Goal: Task Accomplishment & Management: Manage account settings

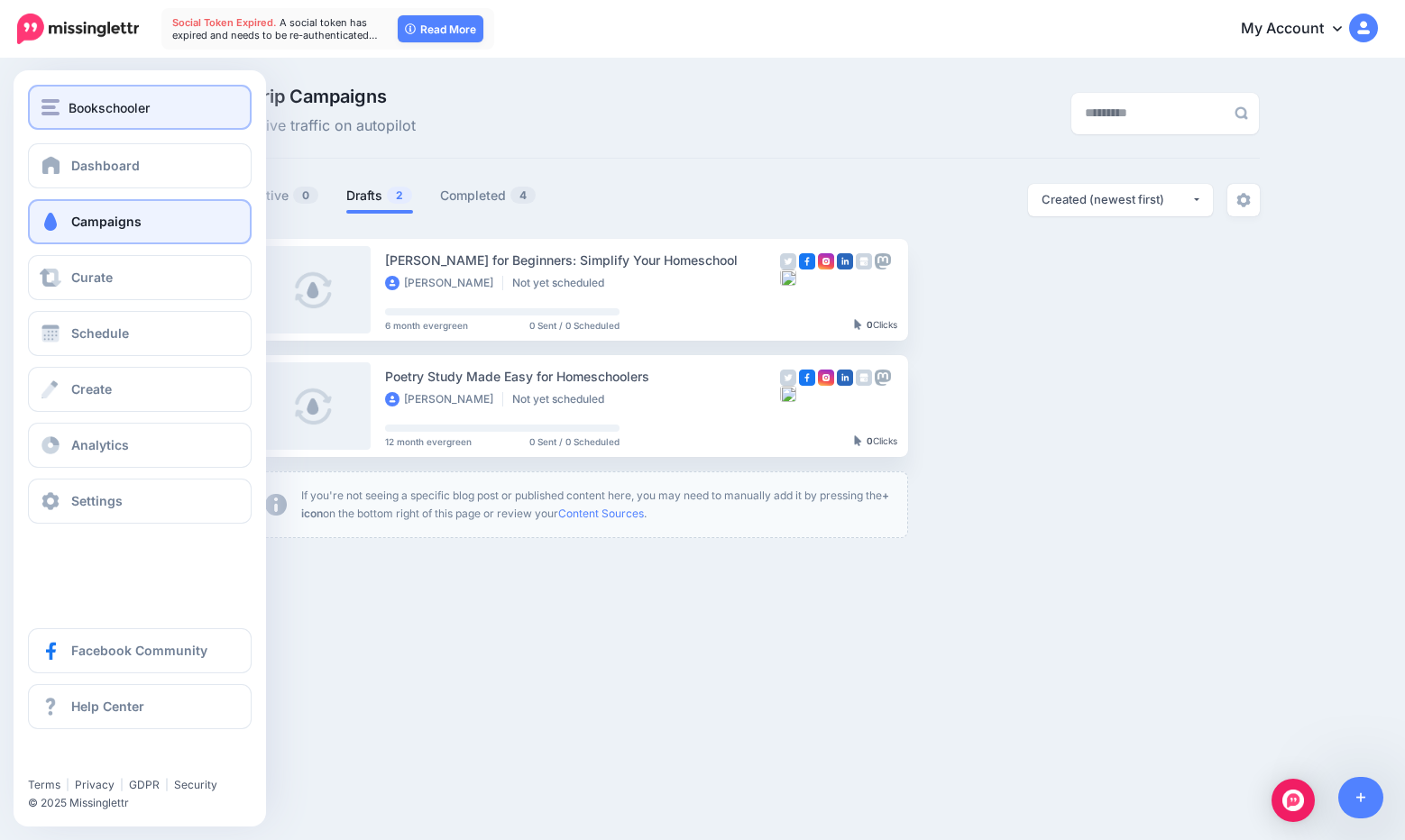
click at [117, 101] on span "Bookschooler" at bounding box center [109, 108] width 81 height 21
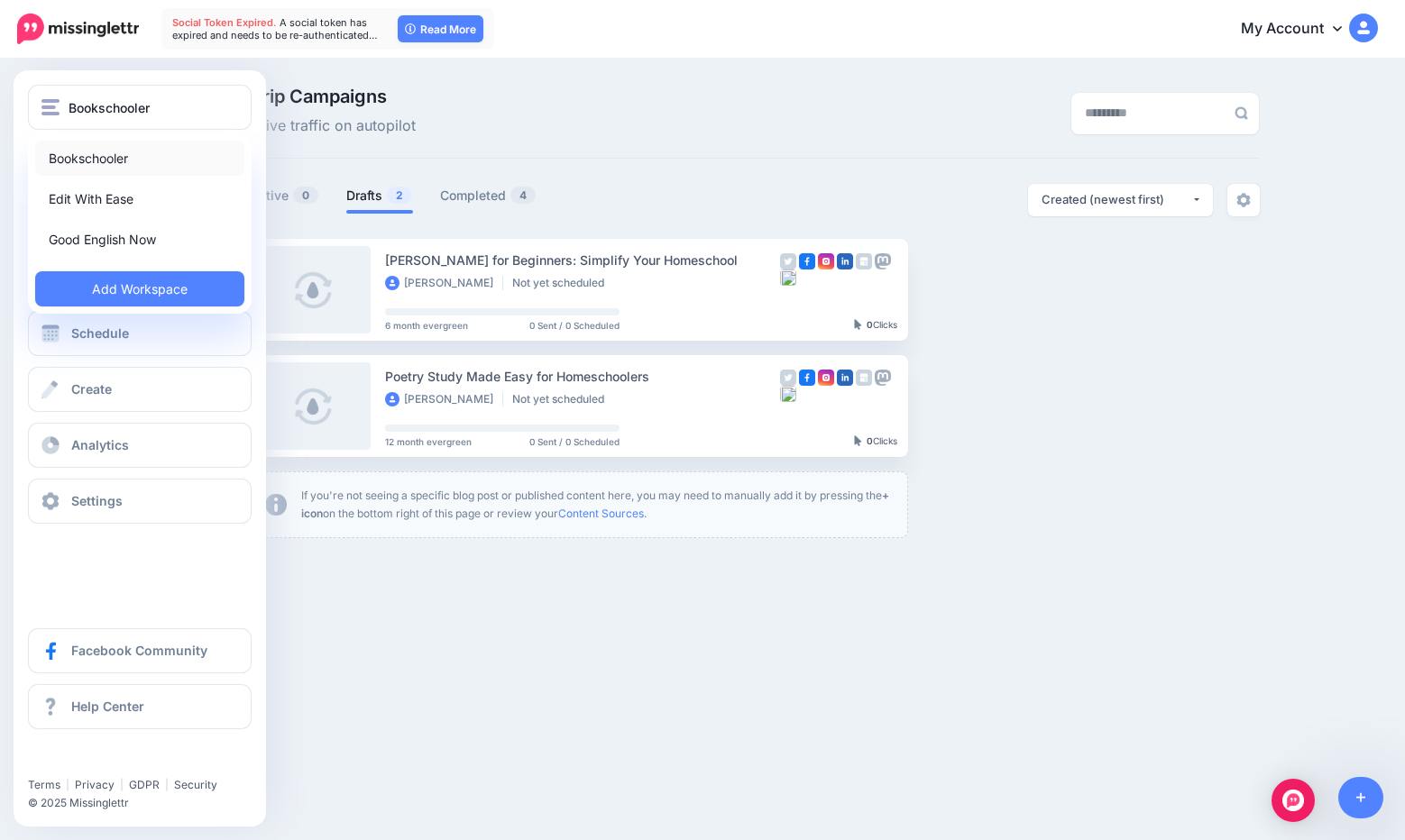
click at [131, 165] on link "Bookschooler" at bounding box center [140, 158] width 209 height 35
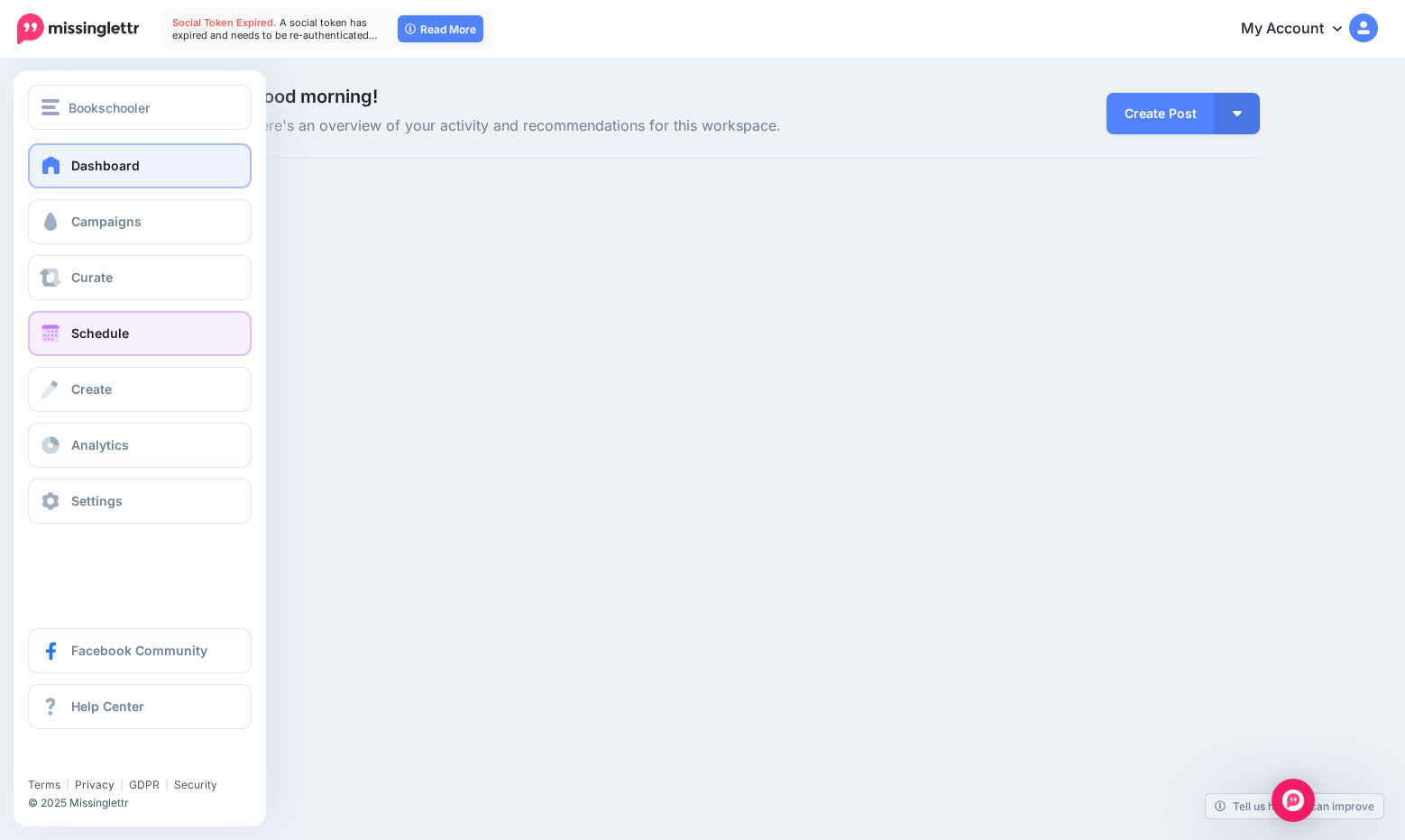
click at [121, 327] on span "Schedule" at bounding box center [100, 333] width 58 height 16
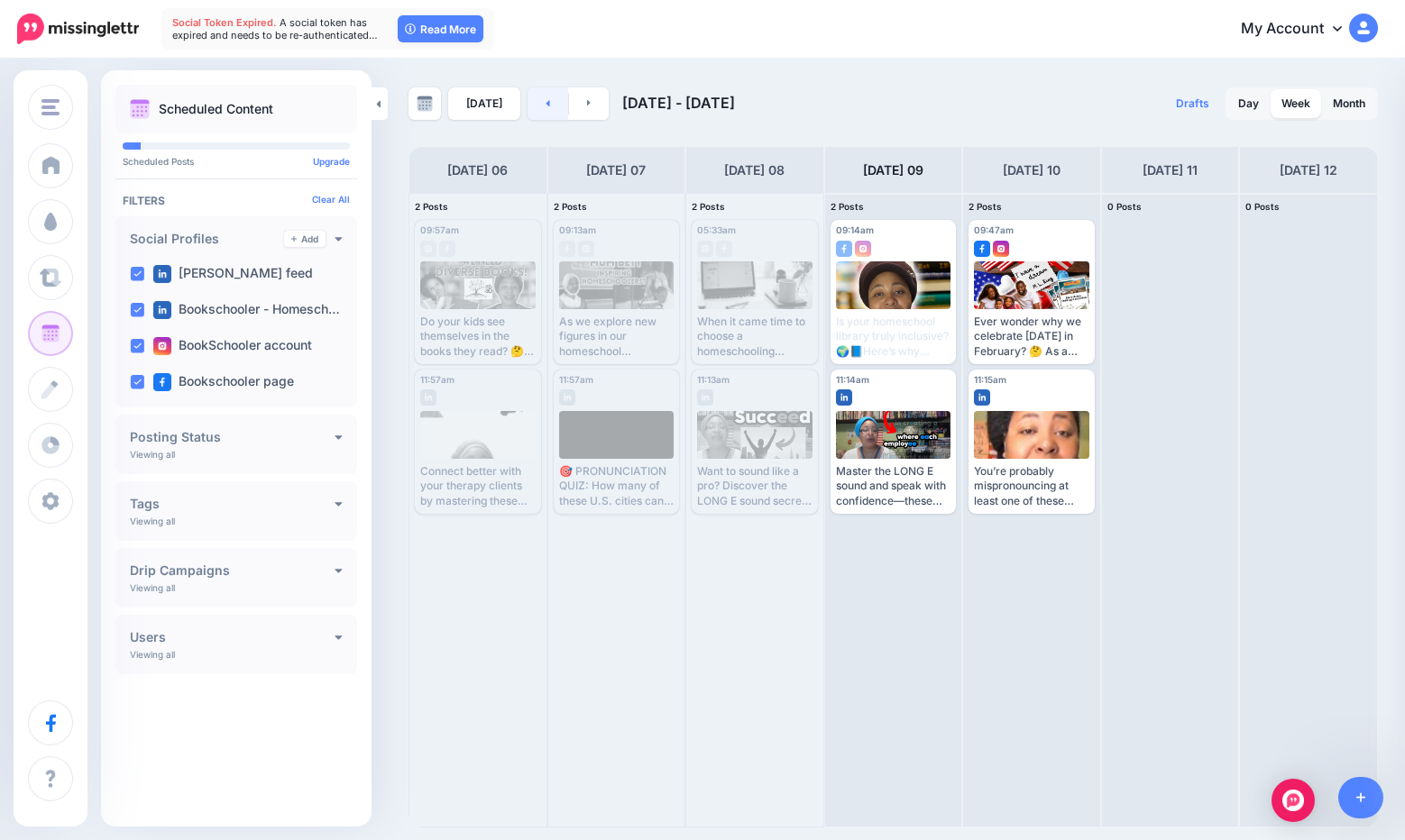
click at [527, 93] on link at bounding box center [547, 103] width 40 height 32
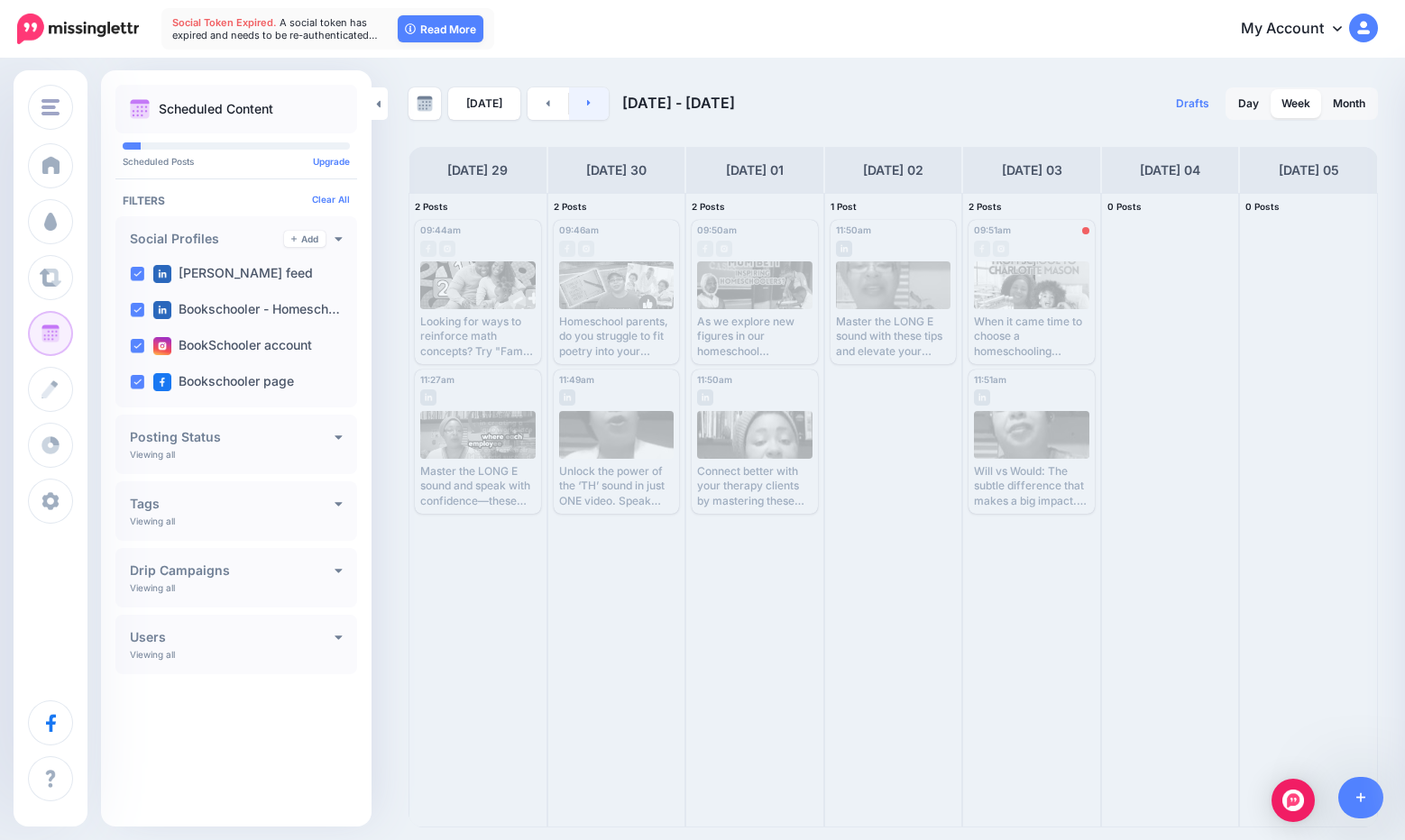
click at [595, 98] on link at bounding box center [589, 103] width 40 height 32
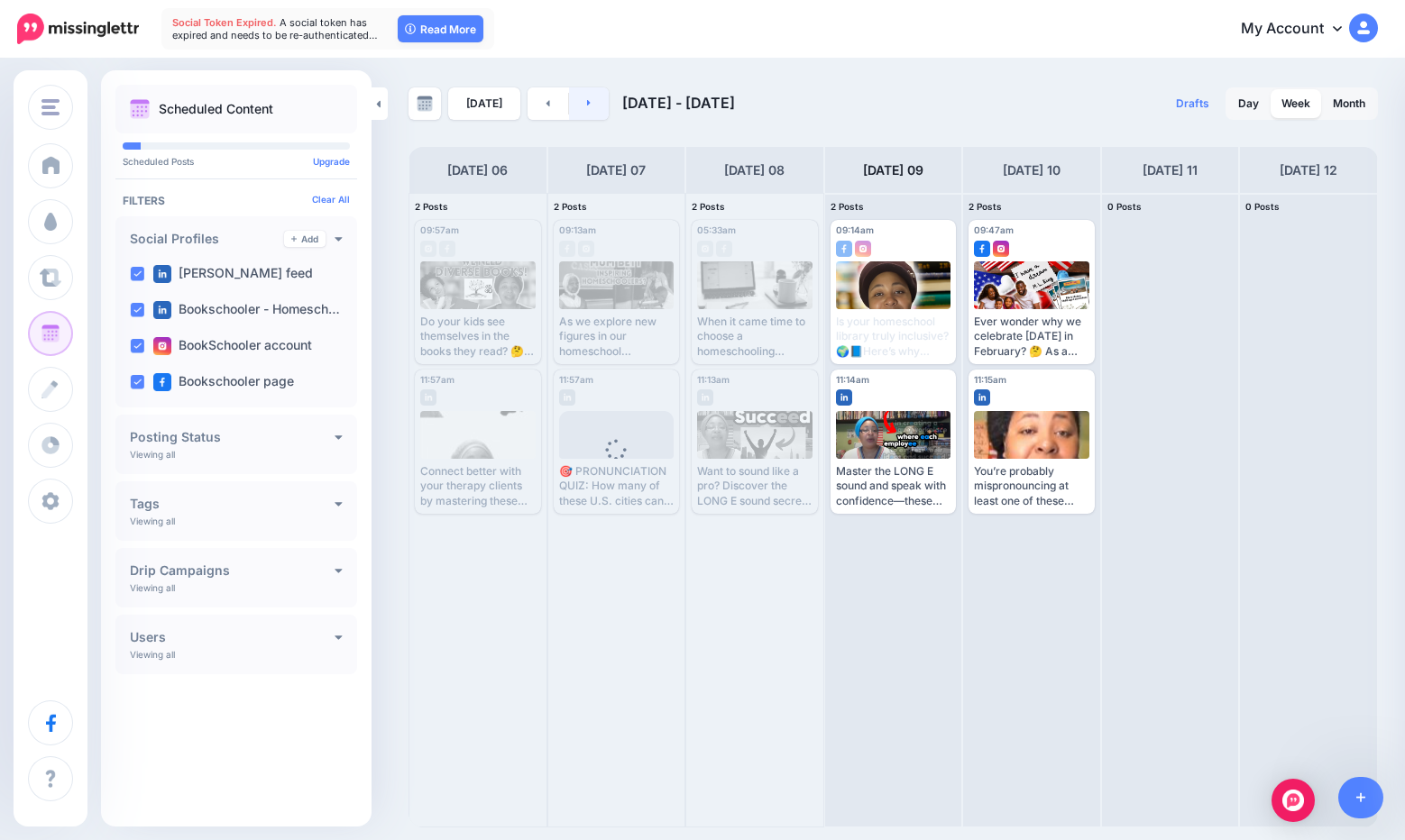
click at [595, 98] on link at bounding box center [589, 103] width 40 height 32
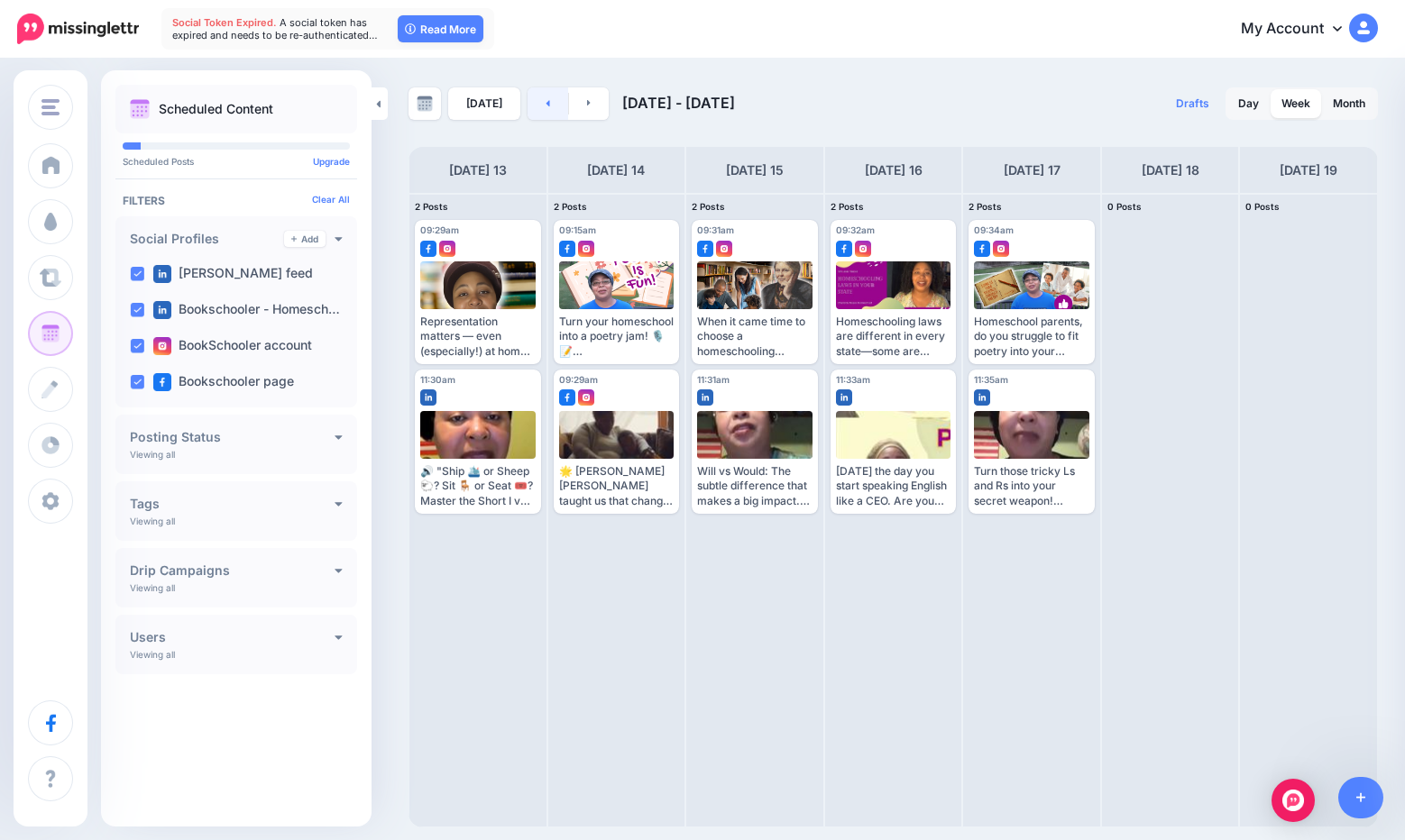
click at [546, 104] on link at bounding box center [547, 103] width 40 height 32
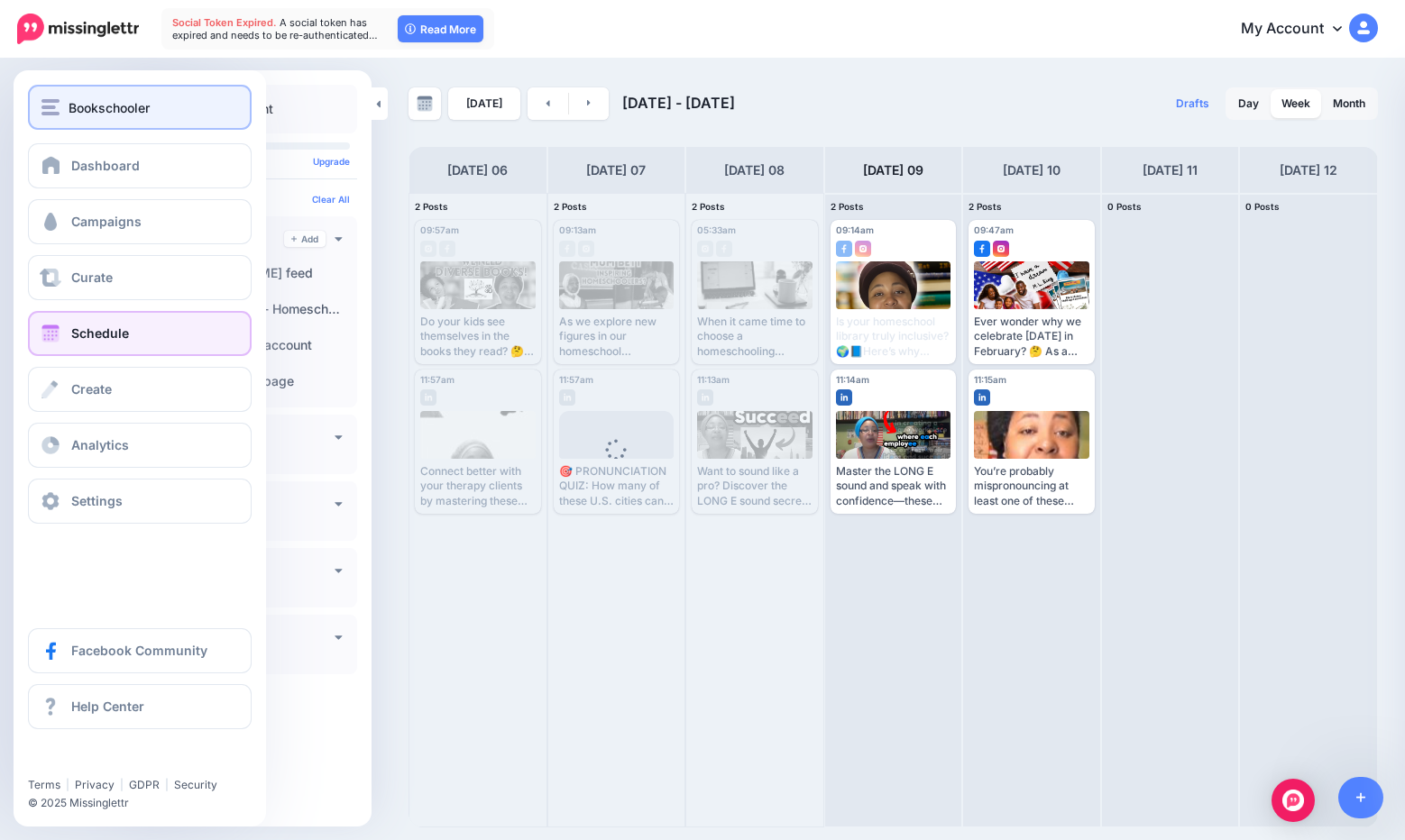
click at [77, 110] on span "Bookschooler" at bounding box center [109, 108] width 81 height 21
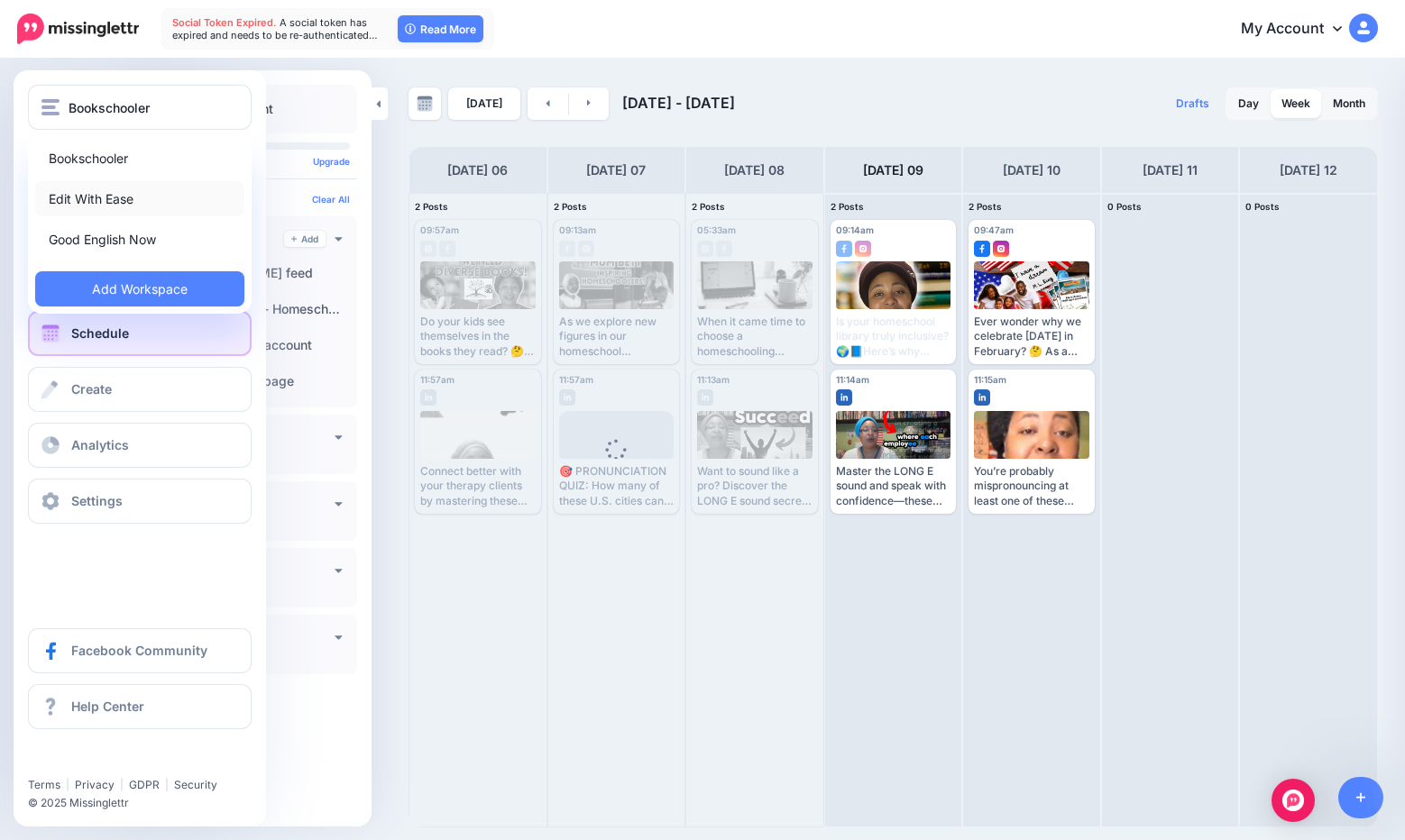
click at [148, 202] on link "Edit With Ease" at bounding box center [140, 199] width 209 height 35
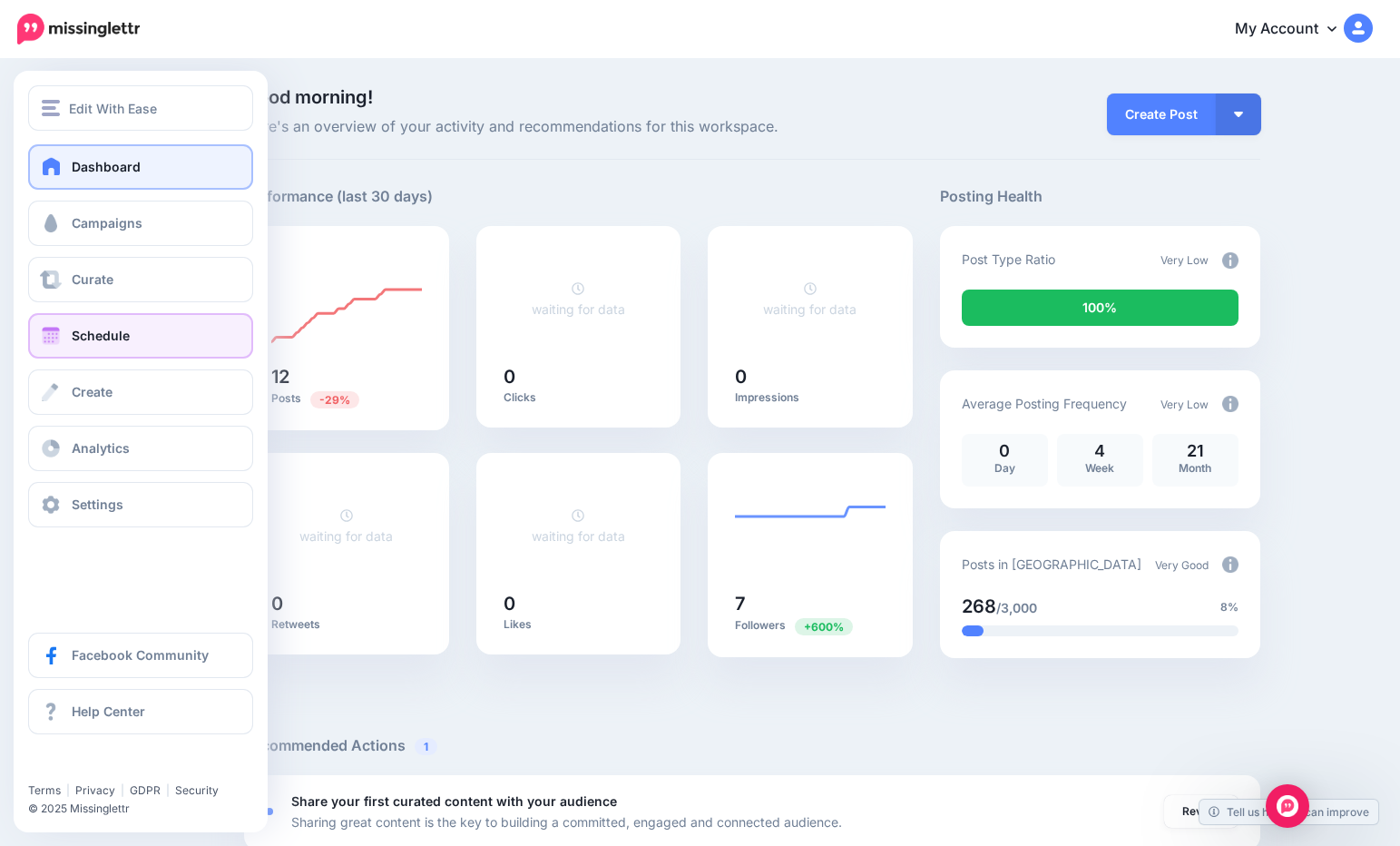
click at [155, 342] on link "Schedule" at bounding box center [141, 336] width 225 height 45
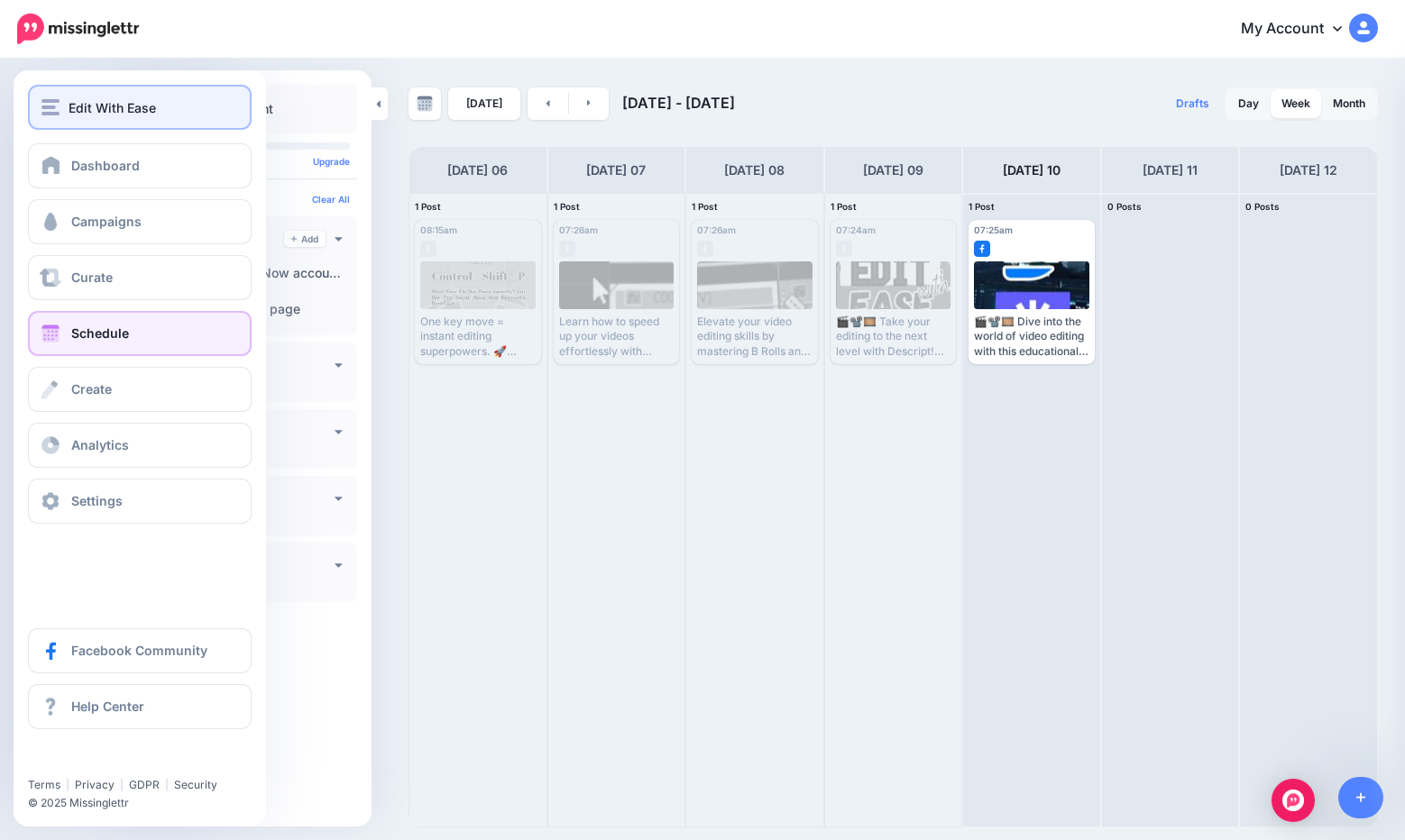
click at [72, 104] on span "Edit With Ease" at bounding box center [112, 108] width 87 height 21
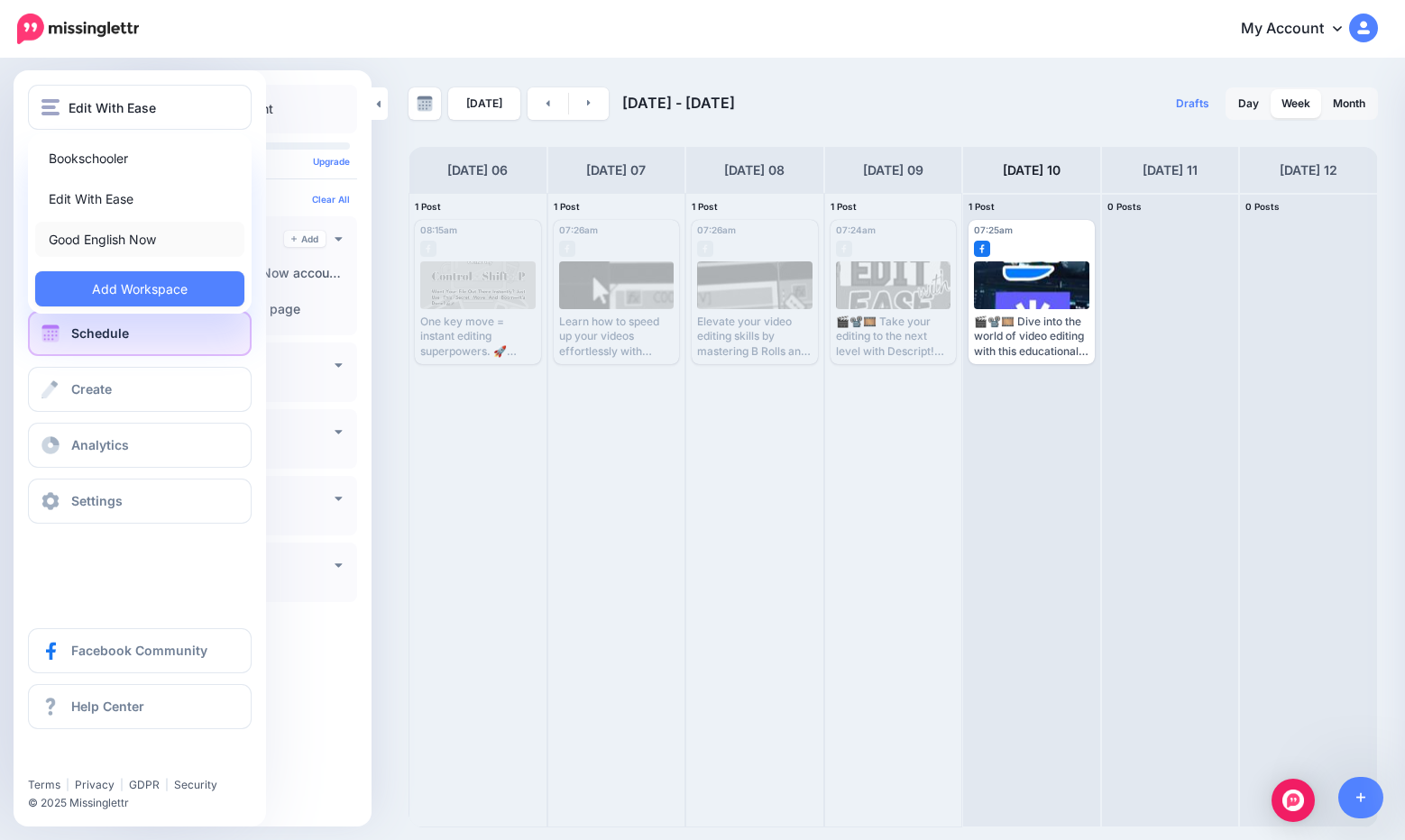
click at [135, 238] on link "Good English Now" at bounding box center [140, 240] width 209 height 35
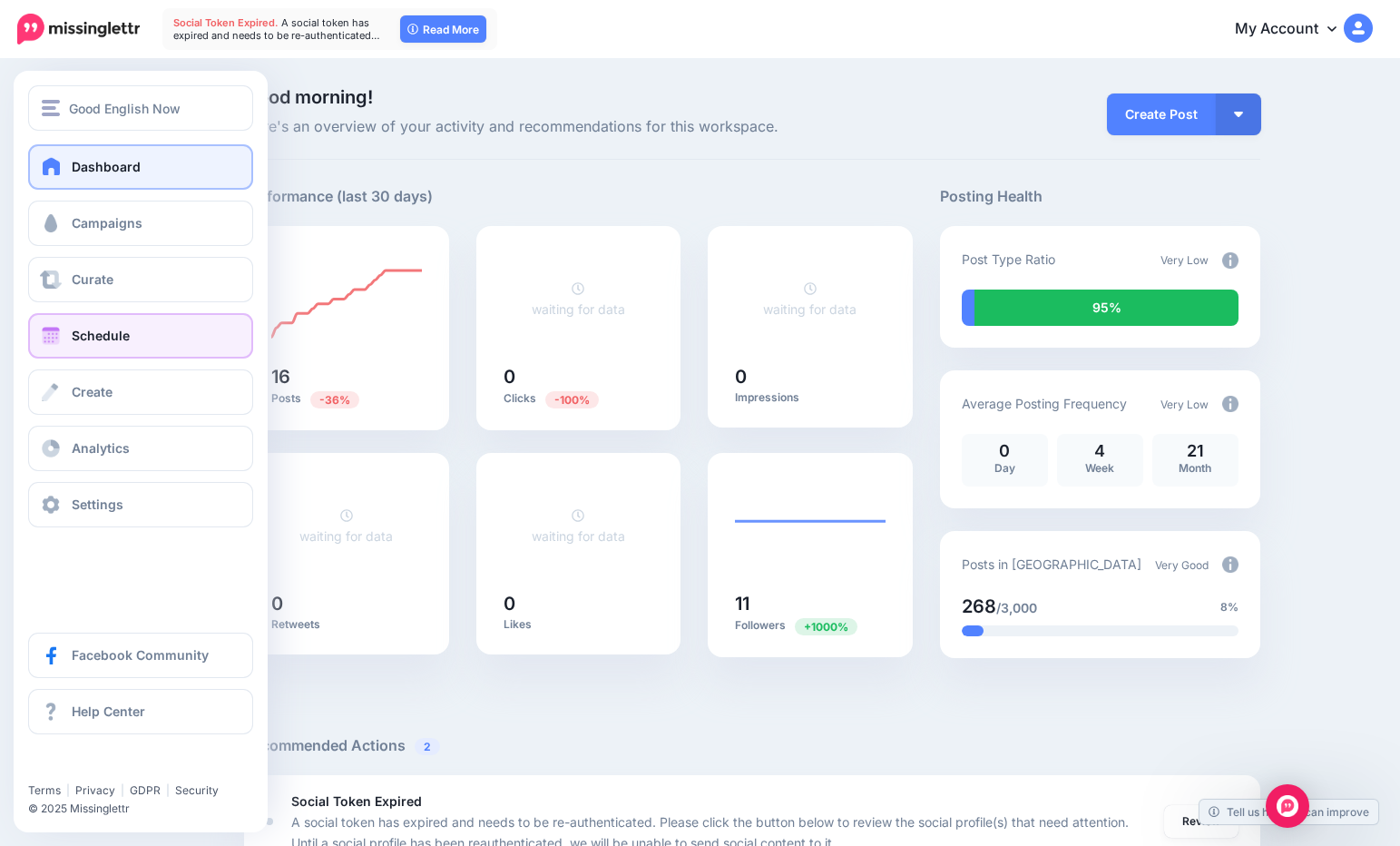
click at [140, 319] on link "Schedule" at bounding box center [141, 336] width 225 height 45
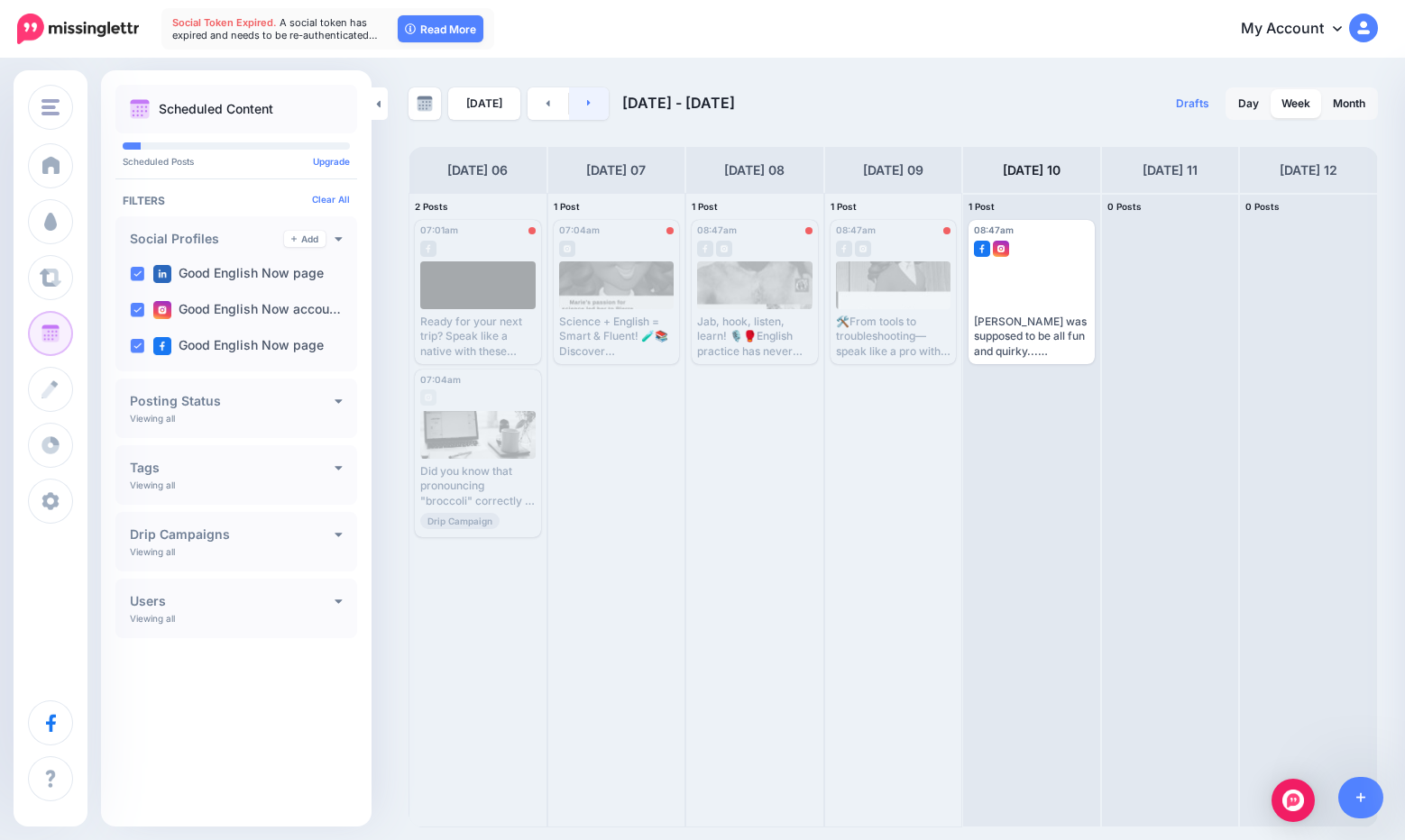
click at [577, 101] on link at bounding box center [589, 103] width 40 height 32
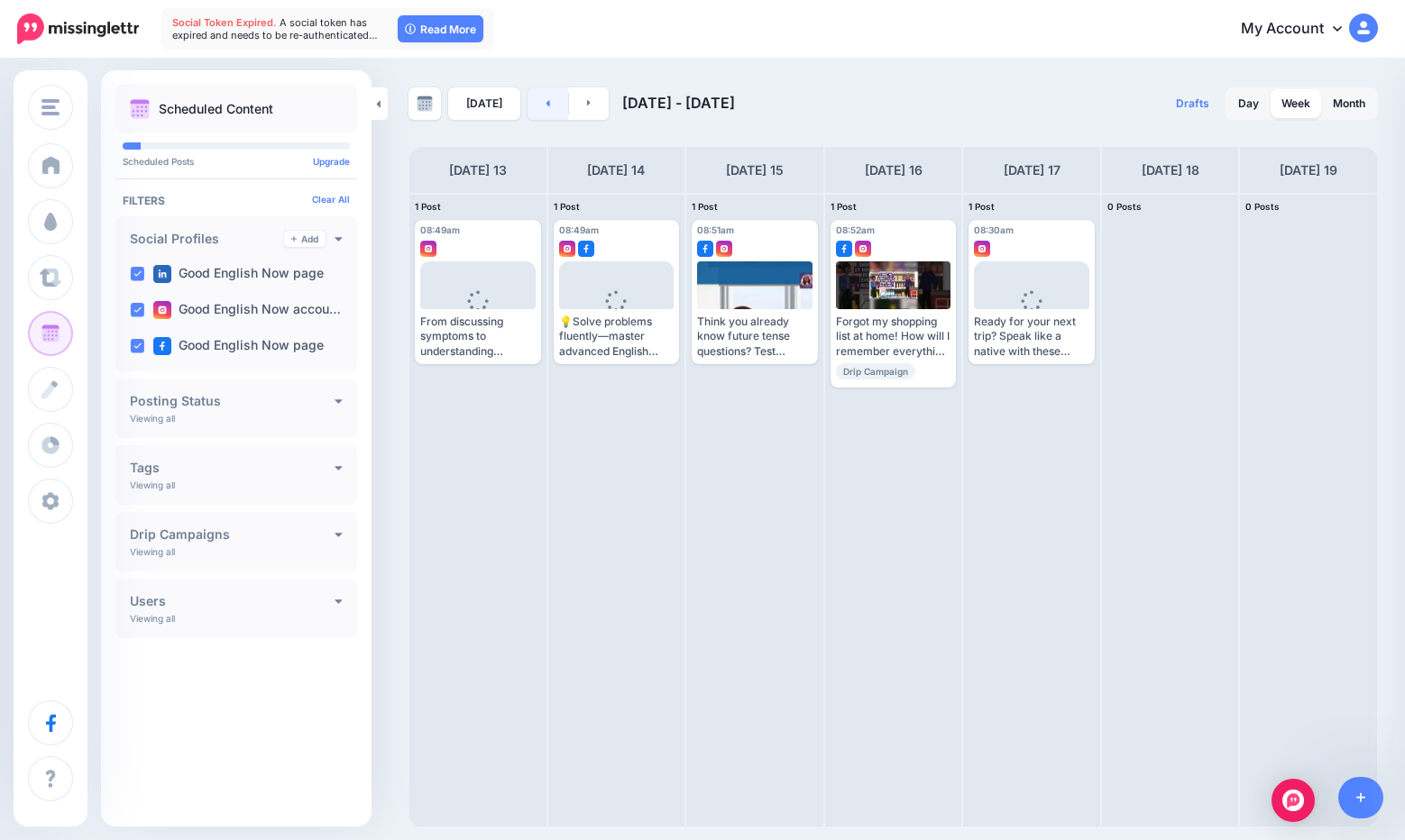
click at [535, 111] on link at bounding box center [547, 103] width 40 height 32
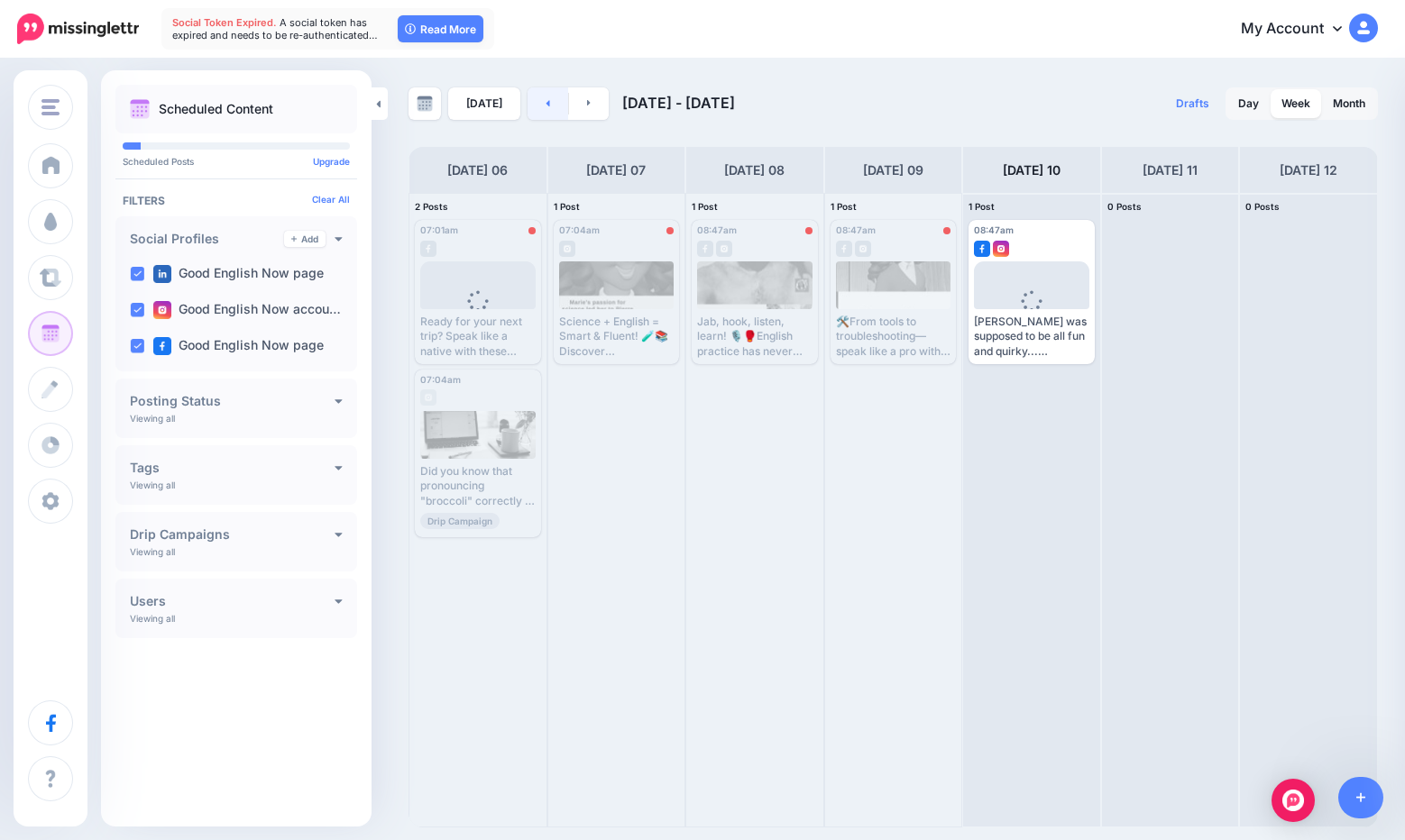
click at [535, 111] on link at bounding box center [547, 103] width 40 height 32
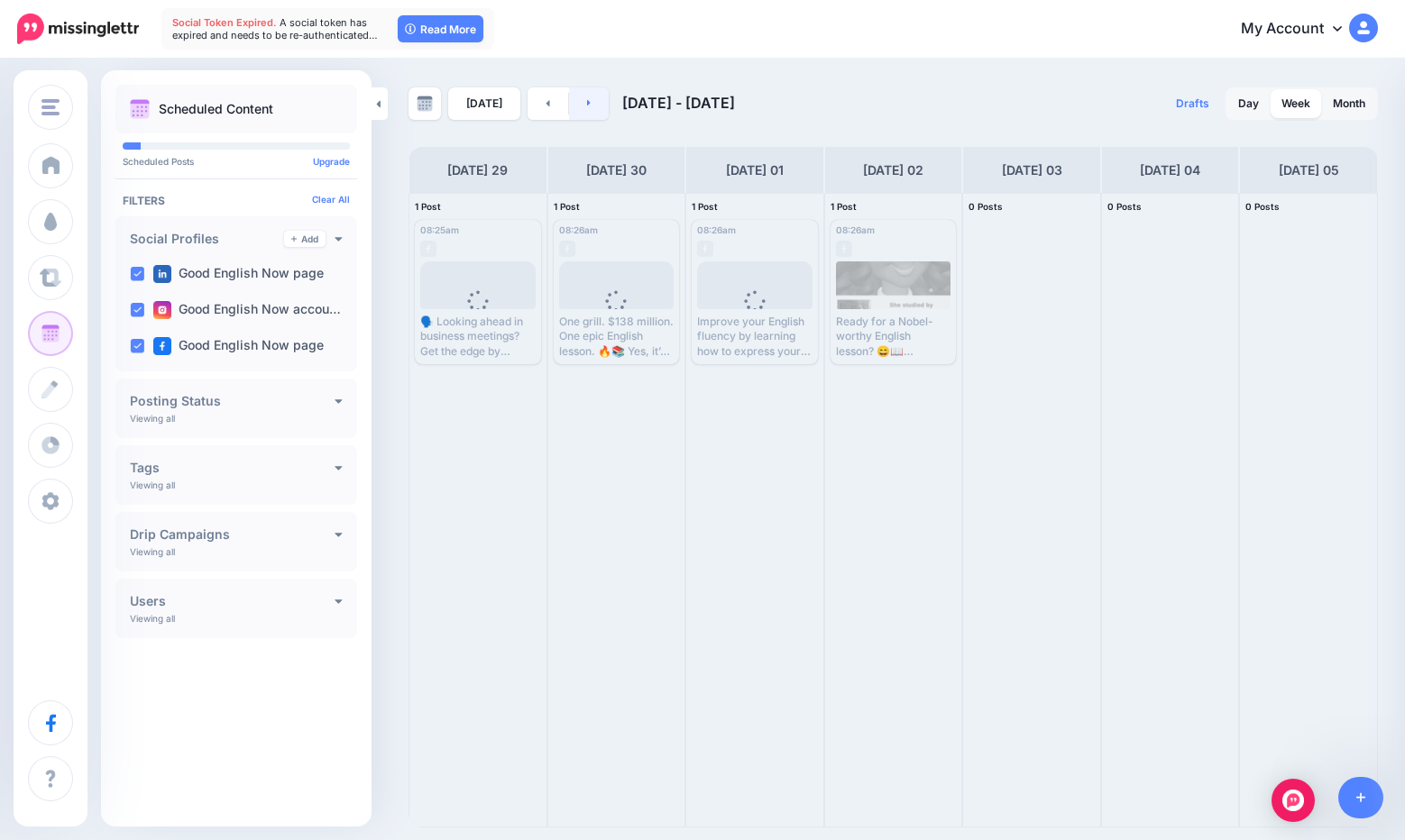
click at [593, 110] on link at bounding box center [589, 103] width 40 height 32
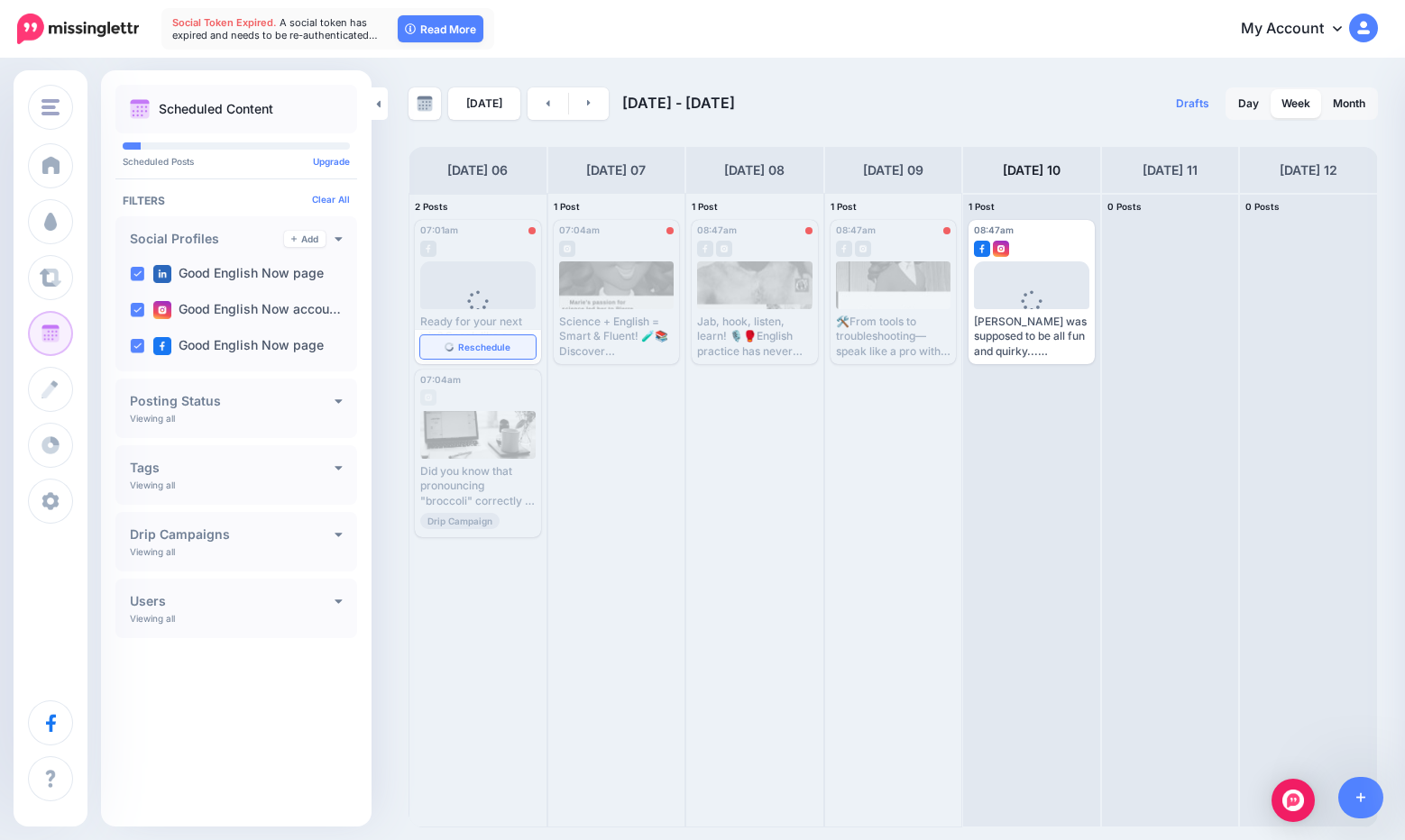
click at [470, 350] on span "Reschedule" at bounding box center [483, 346] width 52 height 9
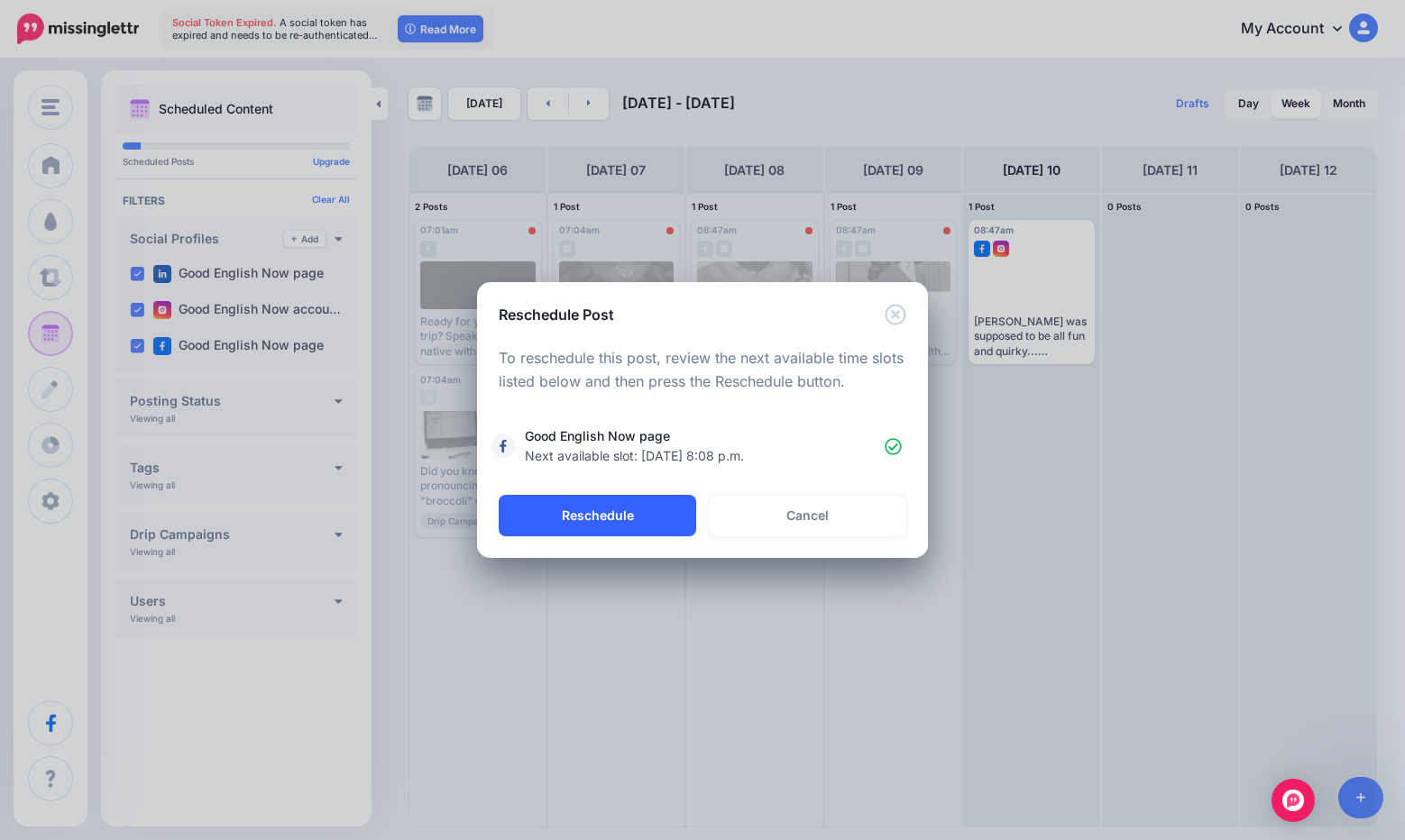
click at [635, 523] on button "Reschedule" at bounding box center [598, 515] width 198 height 41
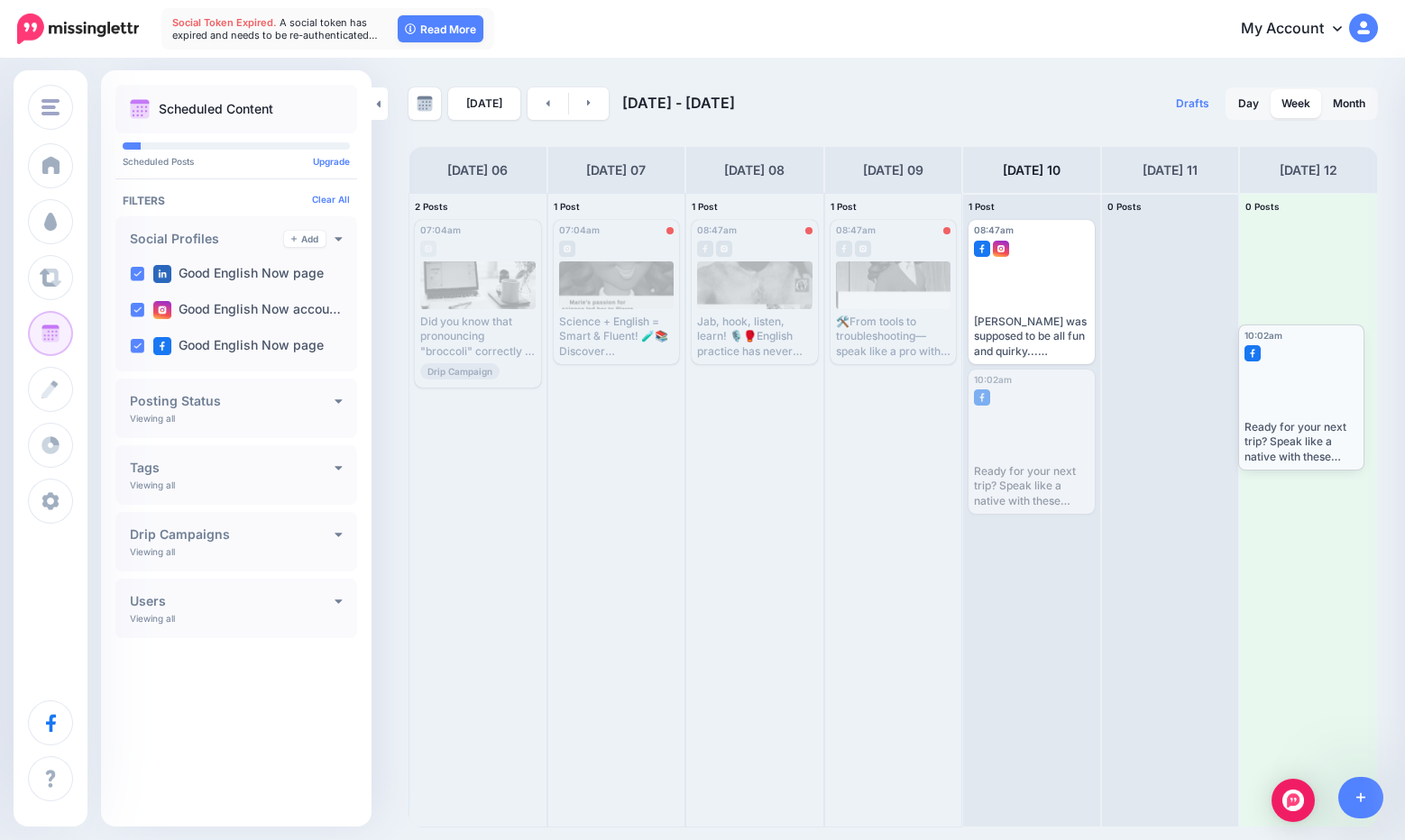
drag, startPoint x: 1019, startPoint y: 444, endPoint x: 1288, endPoint y: 399, distance: 272.7
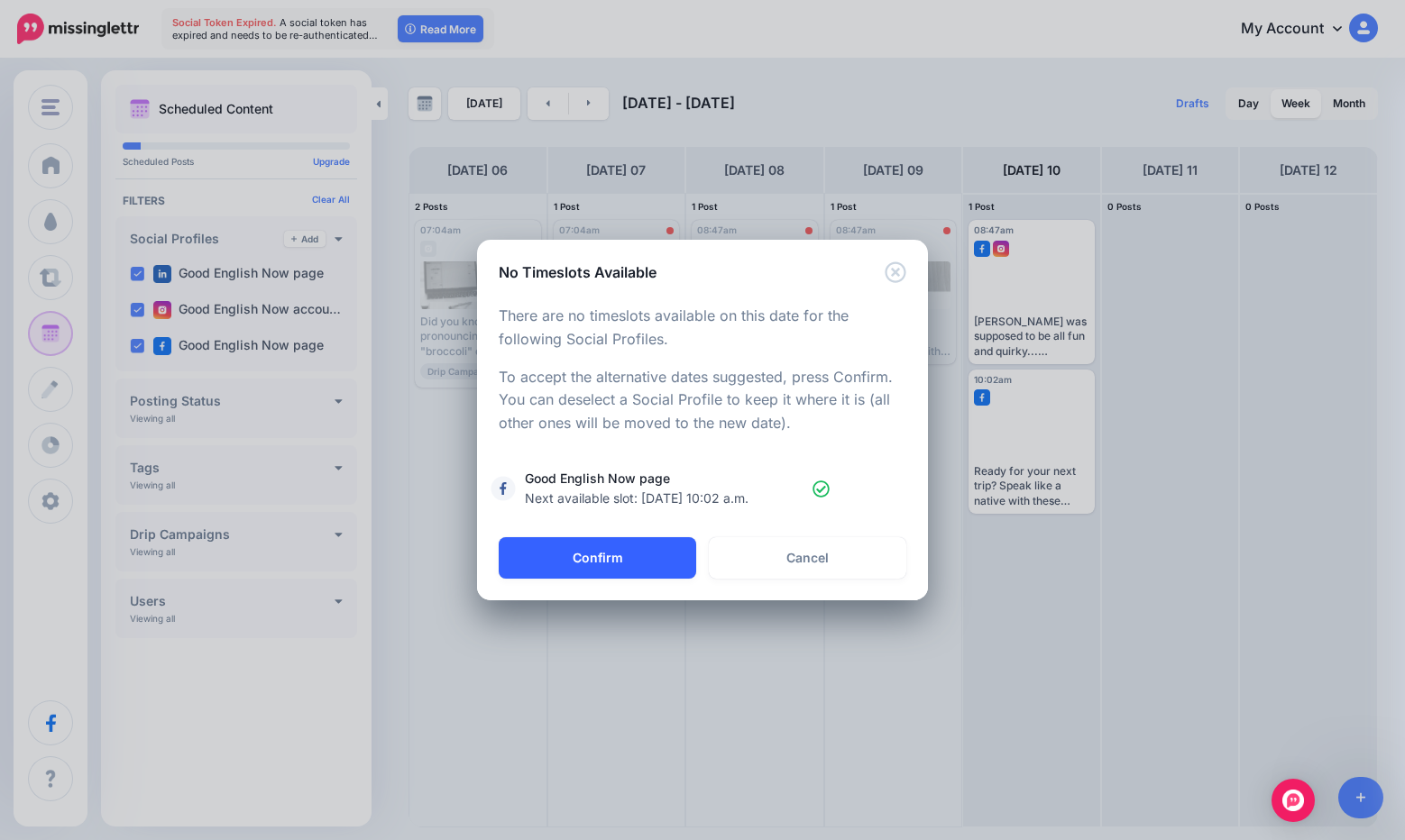
click at [644, 550] on button "Confirm" at bounding box center [598, 557] width 198 height 41
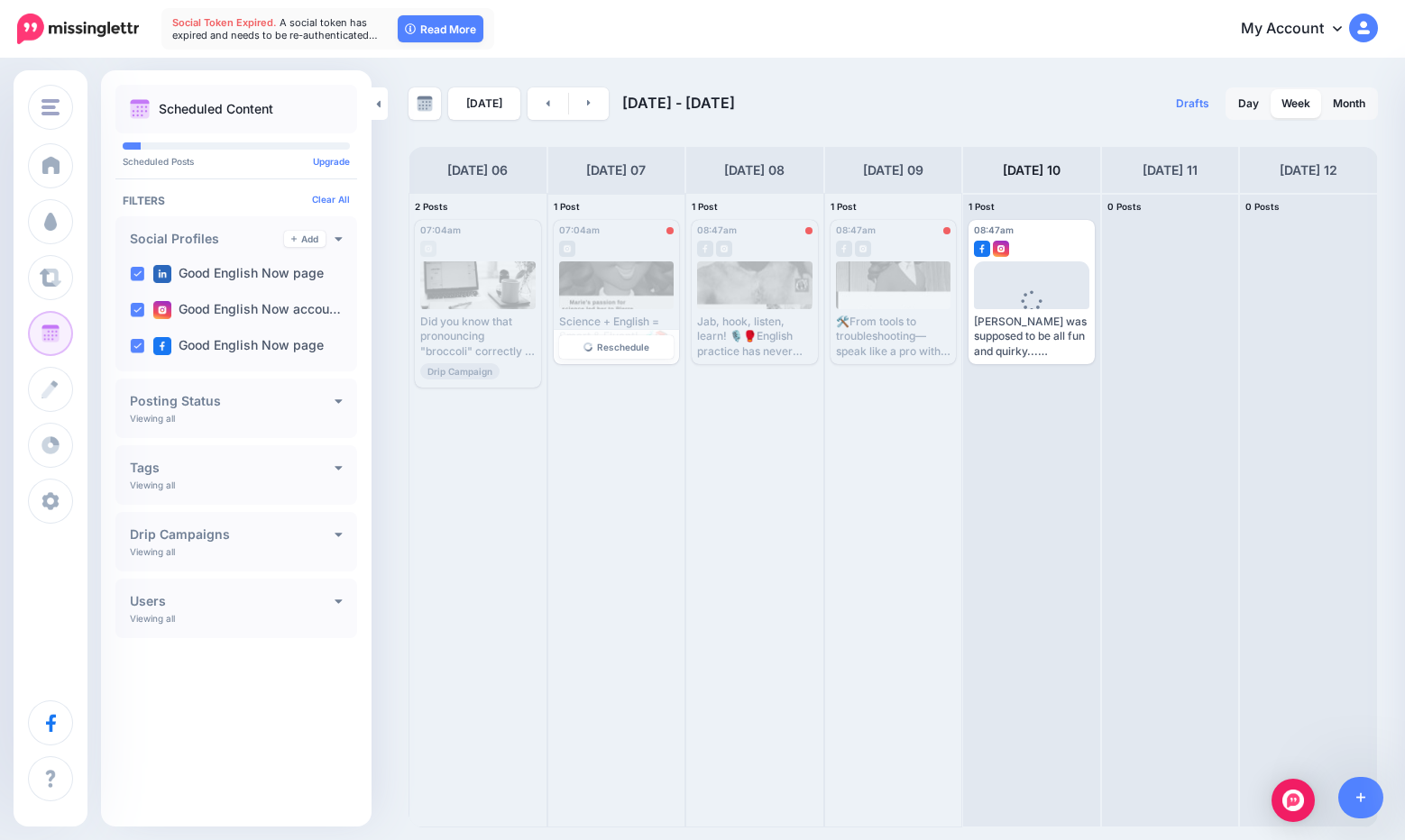
click at [607, 312] on div "Science + English = Smart & Fluent! 🧪📚 Discover [PERSON_NAME] amazing story whi…" at bounding box center [617, 310] width 115 height 98
click at [606, 339] on link "Reschedule" at bounding box center [617, 347] width 115 height 23
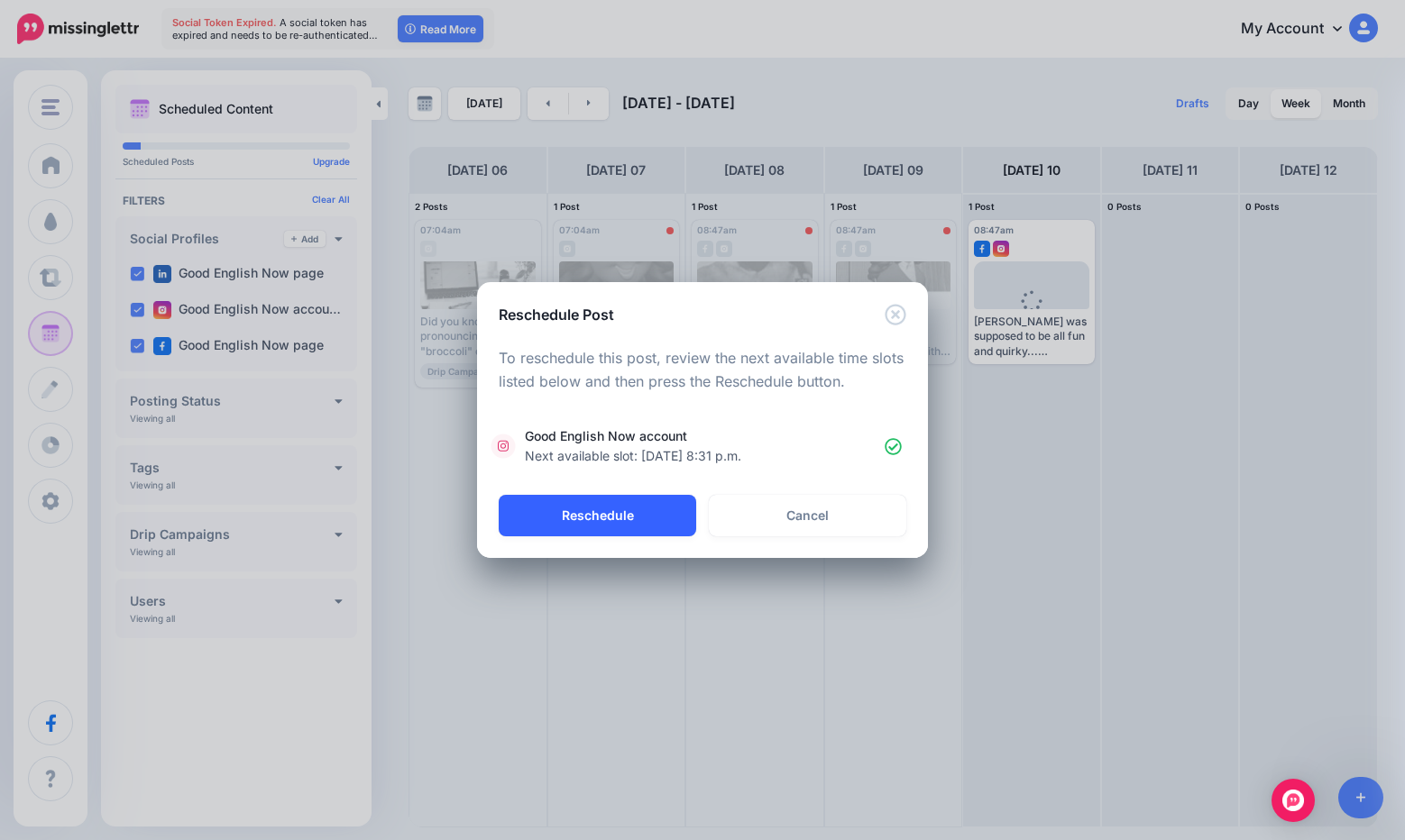
click at [635, 513] on button "Reschedule" at bounding box center [598, 515] width 198 height 41
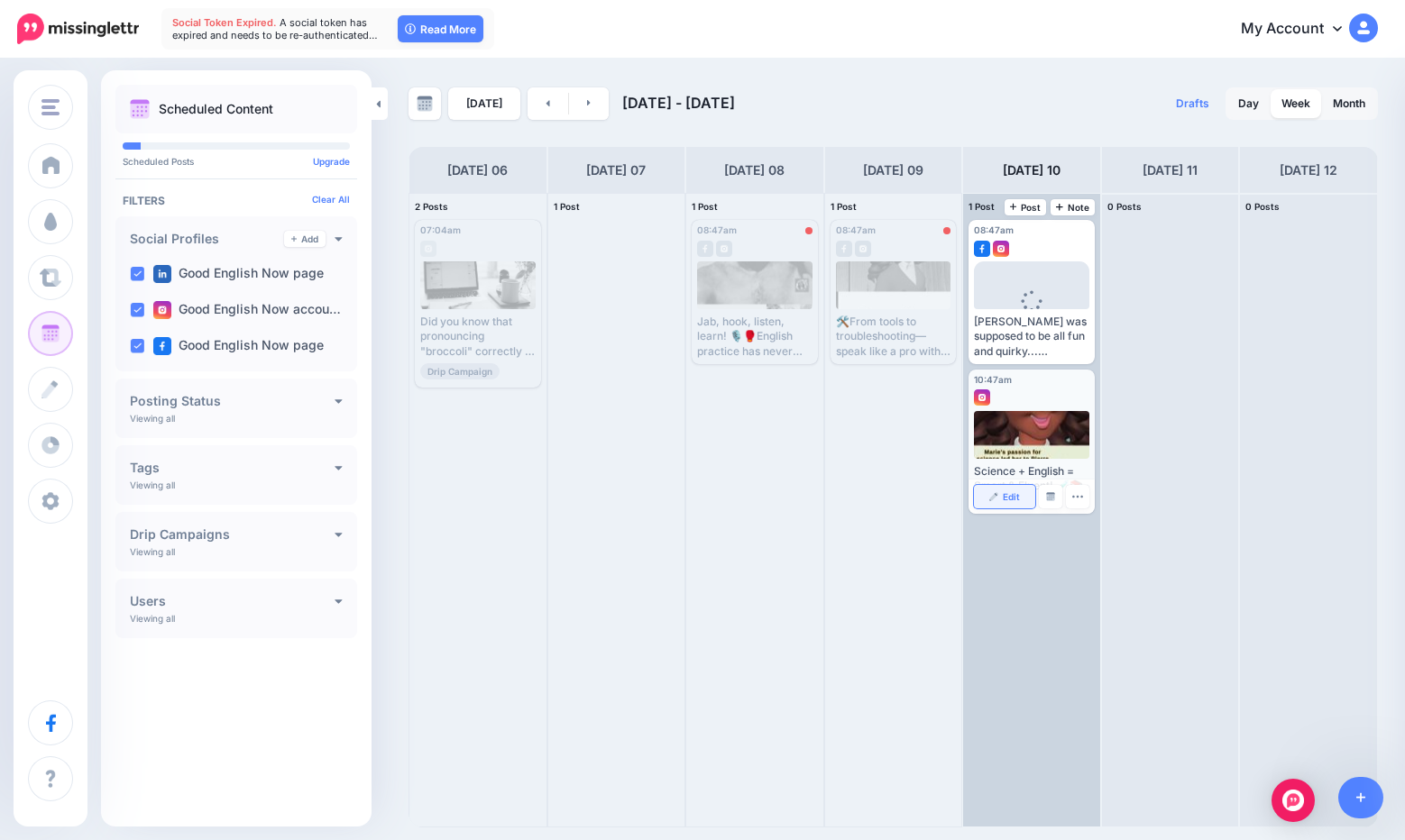
click at [1015, 497] on span "Edit" at bounding box center [1012, 496] width 18 height 9
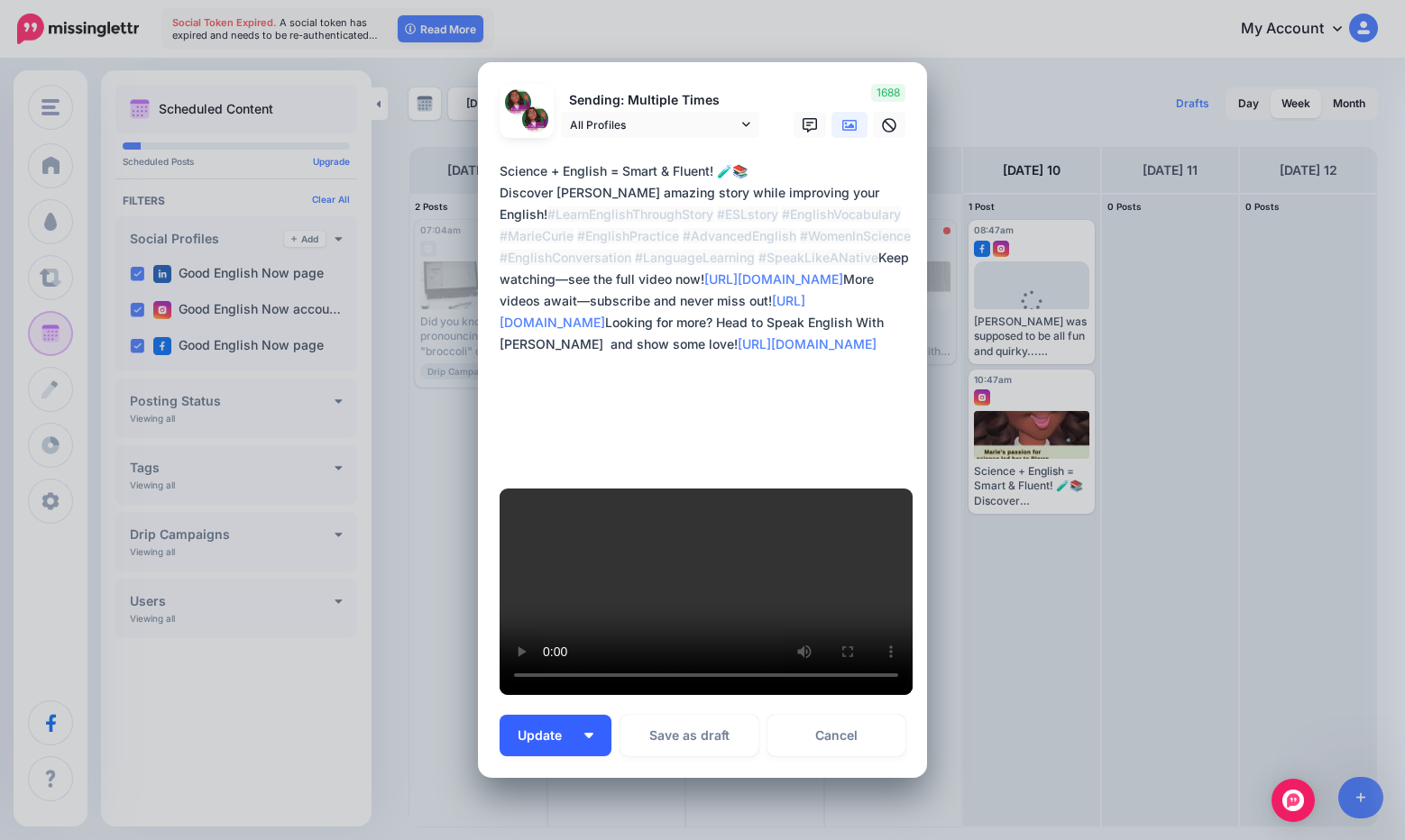
click at [564, 729] on span "Update" at bounding box center [546, 735] width 58 height 13
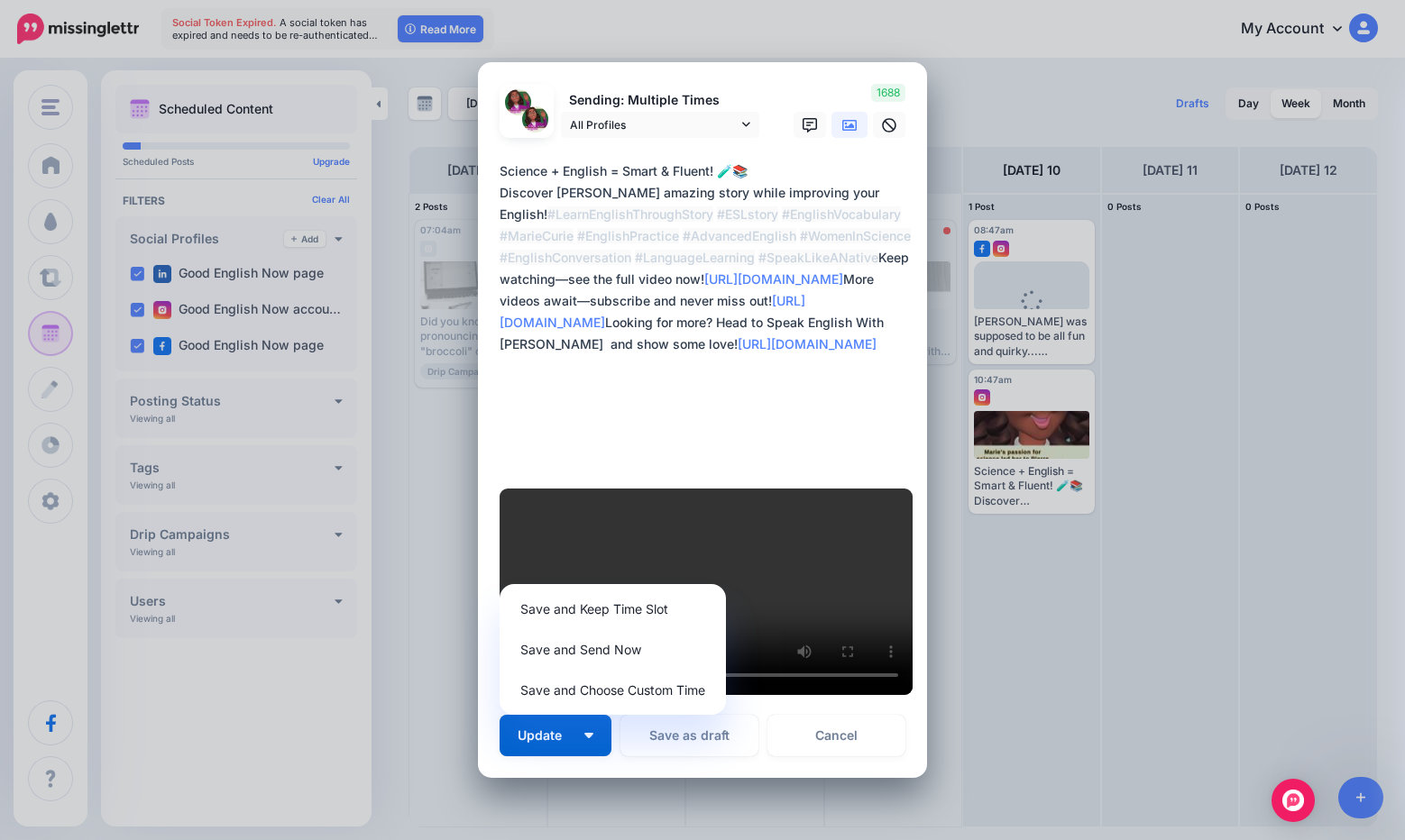
click at [1132, 597] on div "Edit Post Loading Sending: Multiple Times All Profiles" at bounding box center [702, 420] width 1405 height 840
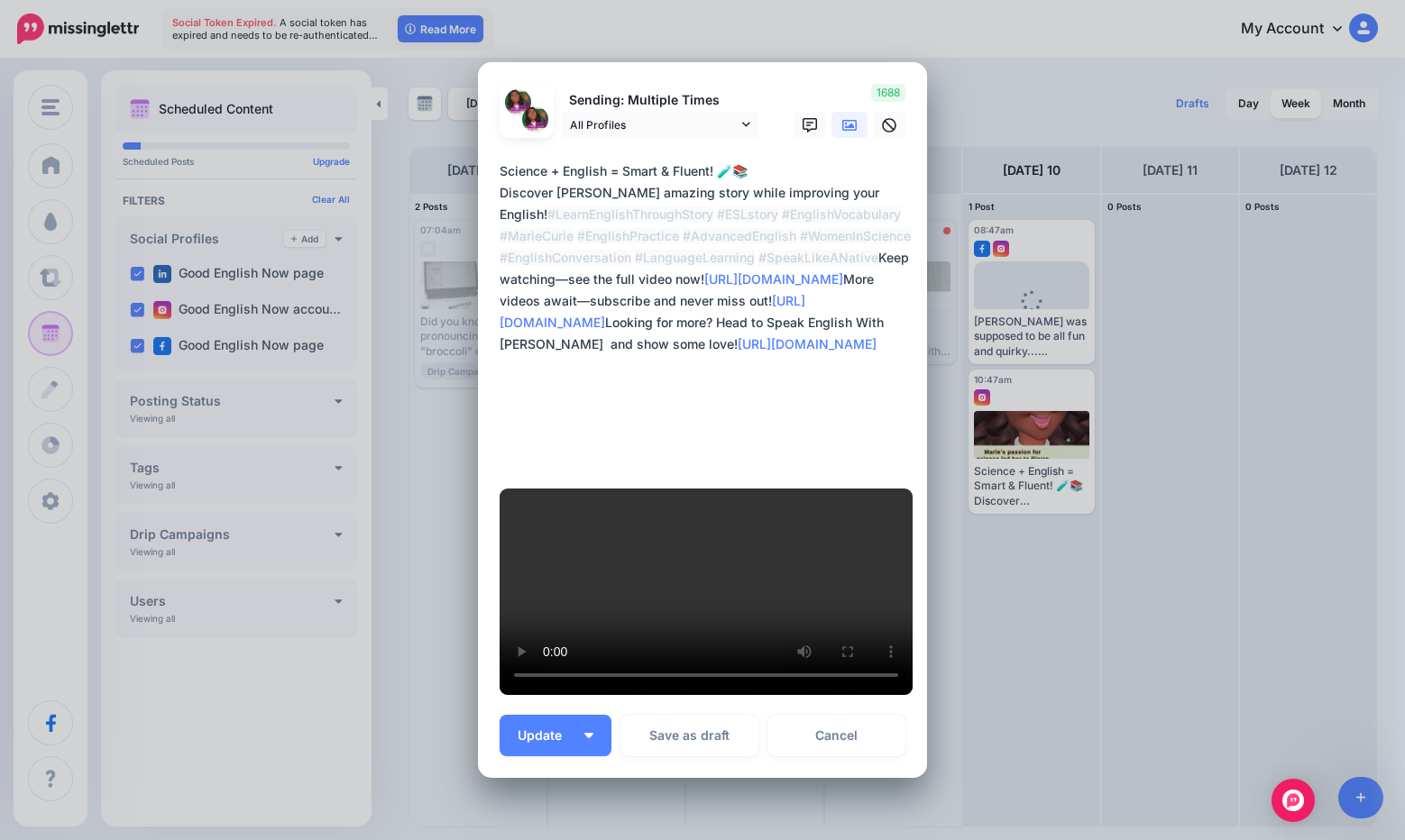
click at [1121, 602] on div "Edit Post Loading Sending: Multiple Times All Profiles" at bounding box center [702, 420] width 1405 height 840
click at [849, 715] on link "Cancel" at bounding box center [836, 735] width 138 height 41
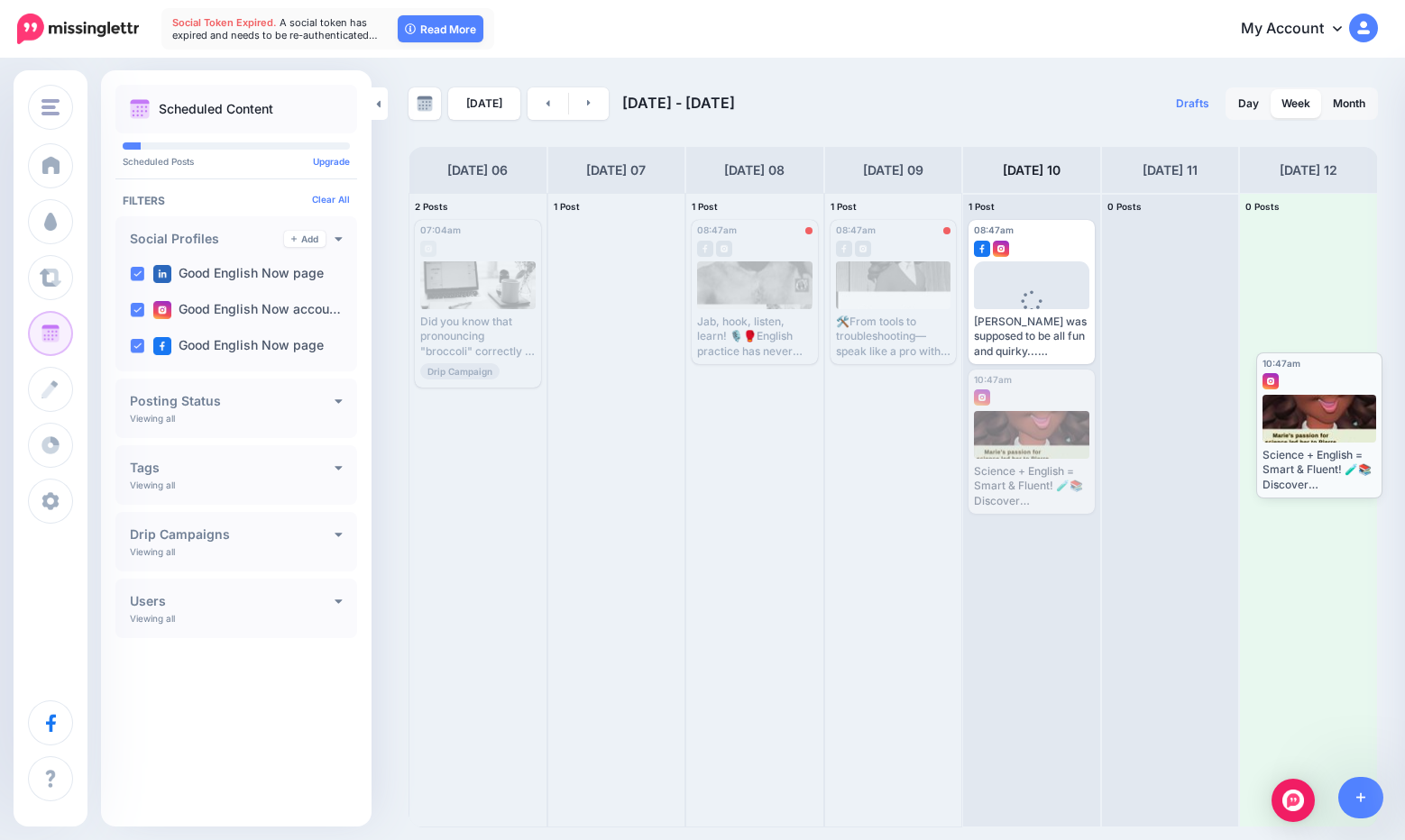
drag, startPoint x: 1041, startPoint y: 436, endPoint x: 1333, endPoint y: 420, distance: 292.4
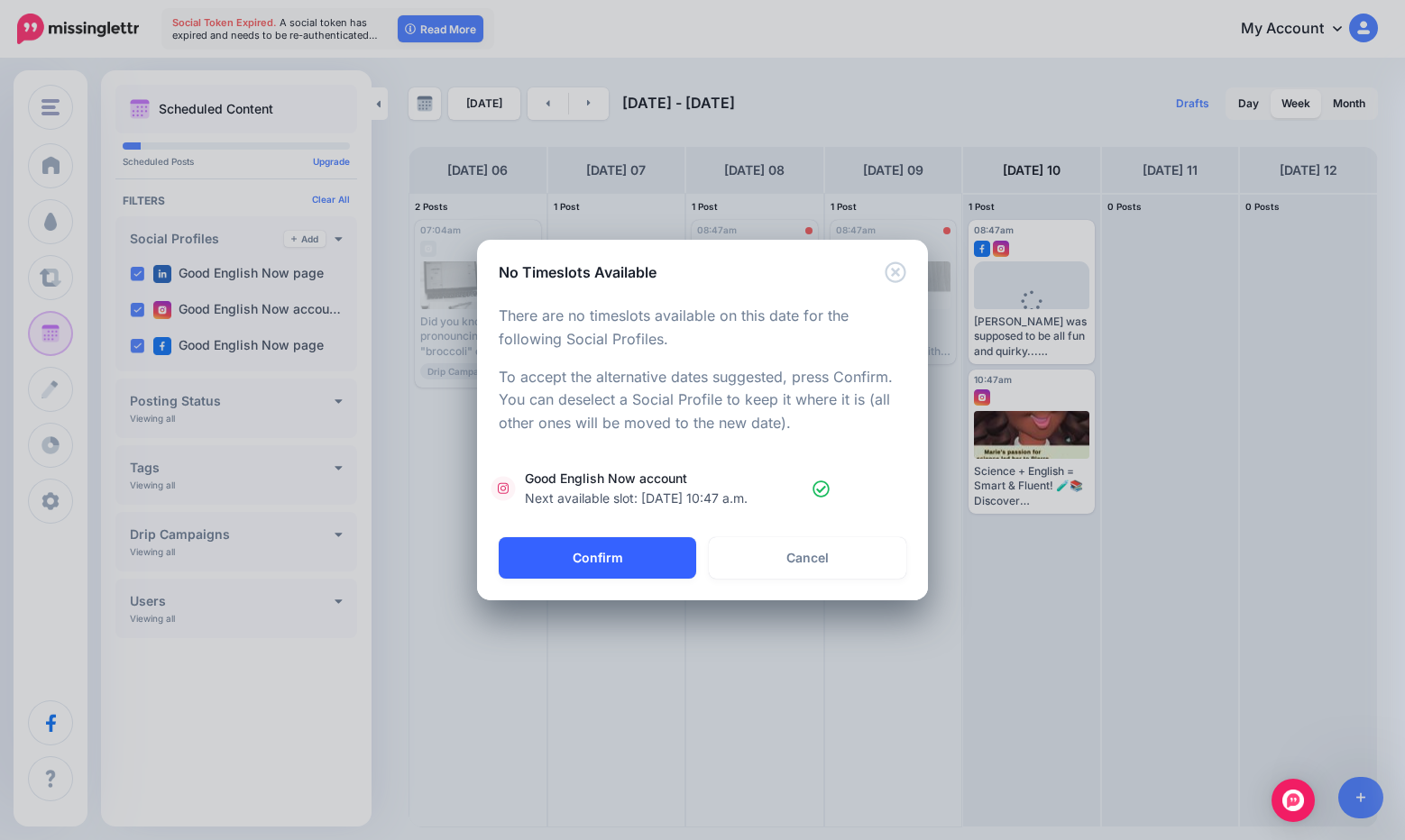
click at [644, 566] on button "Confirm" at bounding box center [598, 557] width 198 height 41
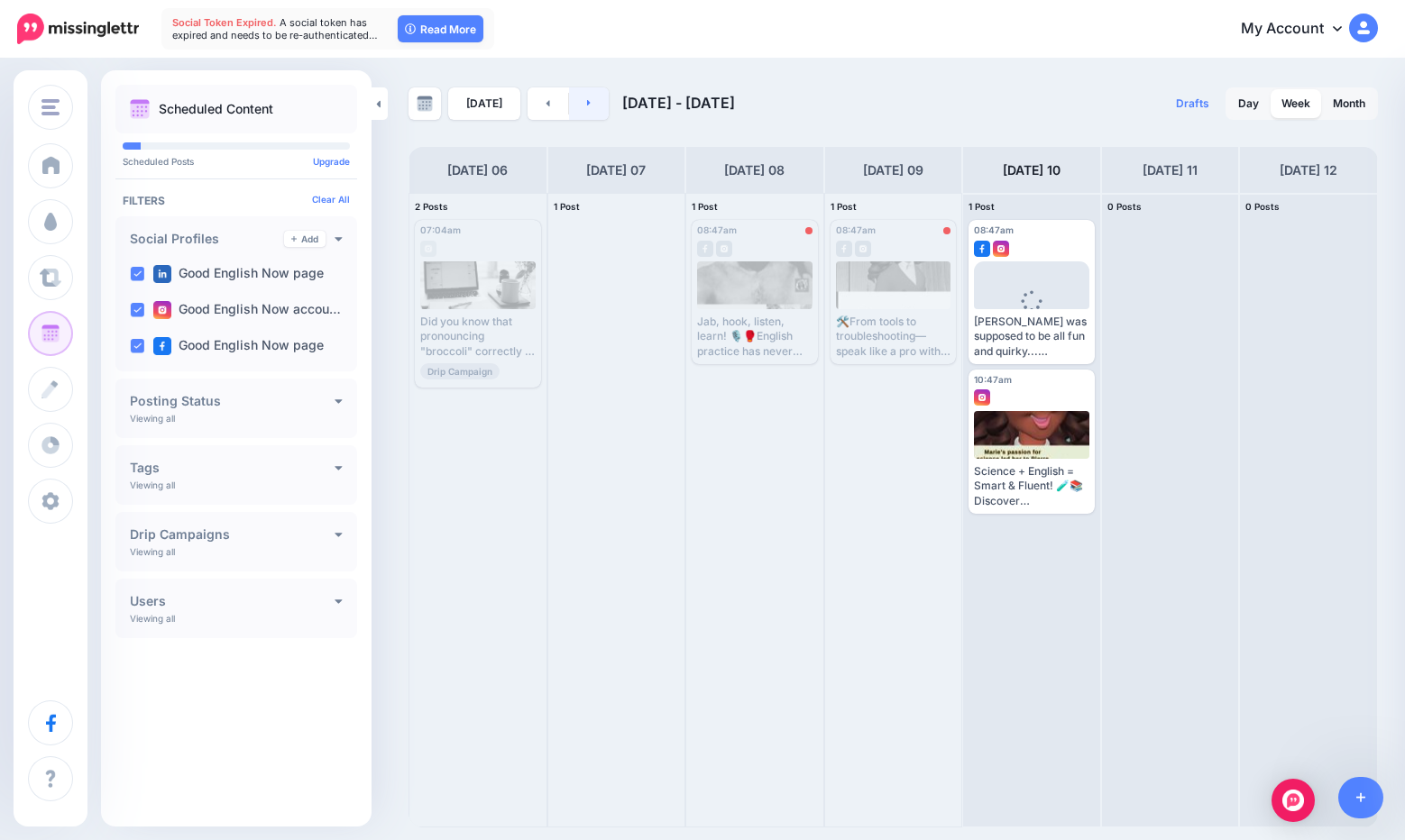
click at [583, 110] on link at bounding box center [589, 103] width 40 height 32
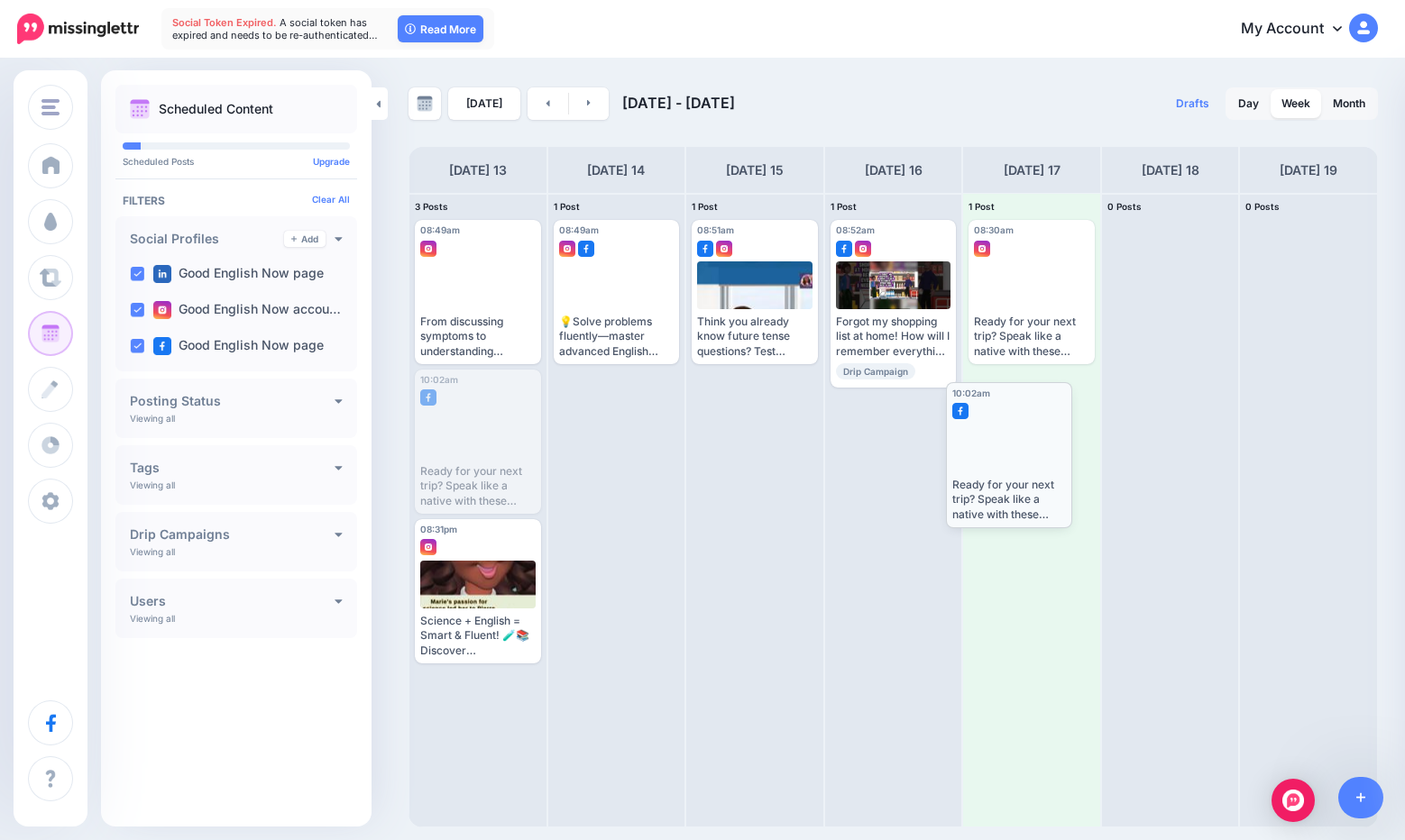
drag, startPoint x: 485, startPoint y: 440, endPoint x: 1017, endPoint y: 453, distance: 532.2
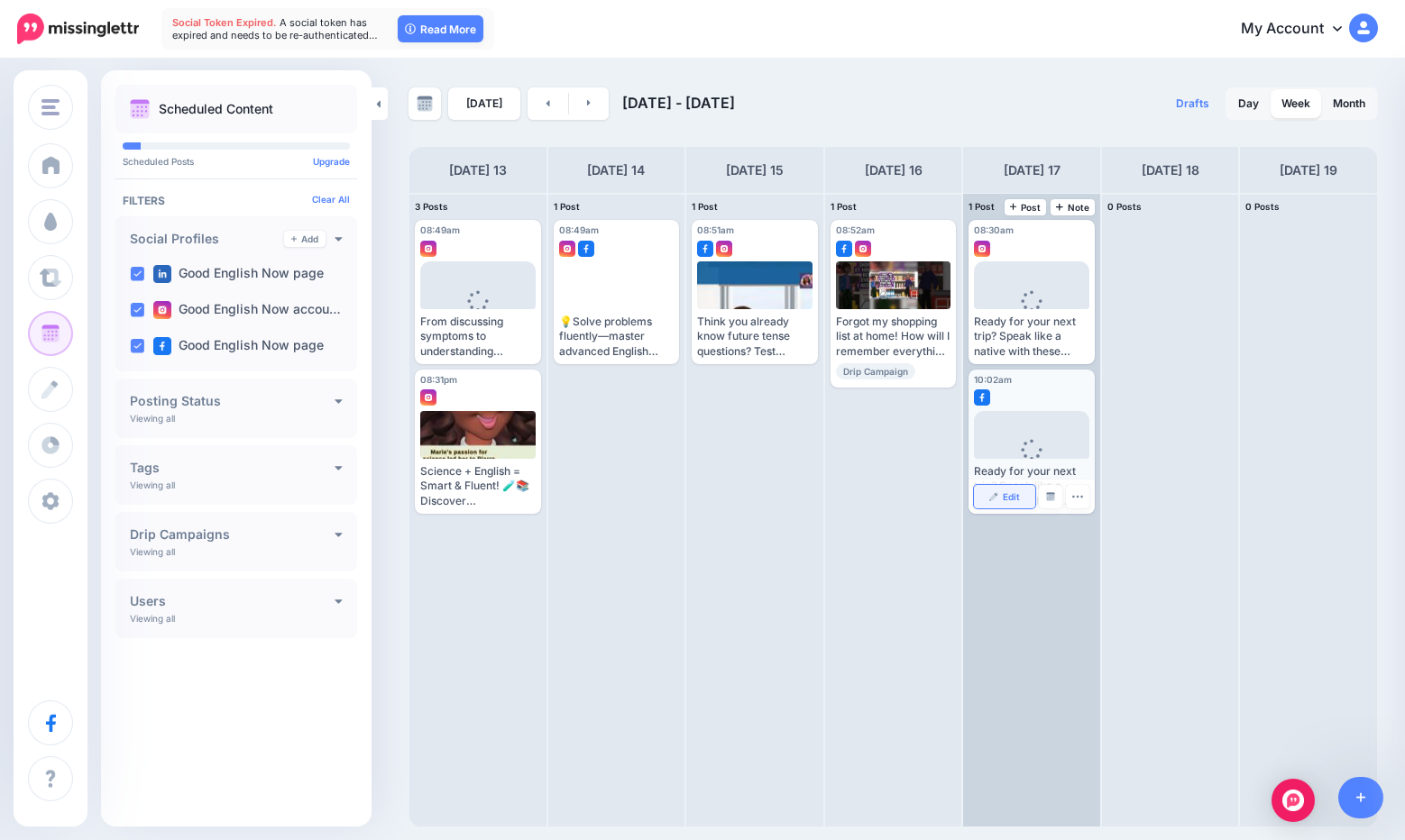
click at [994, 500] on img at bounding box center [993, 496] width 9 height 9
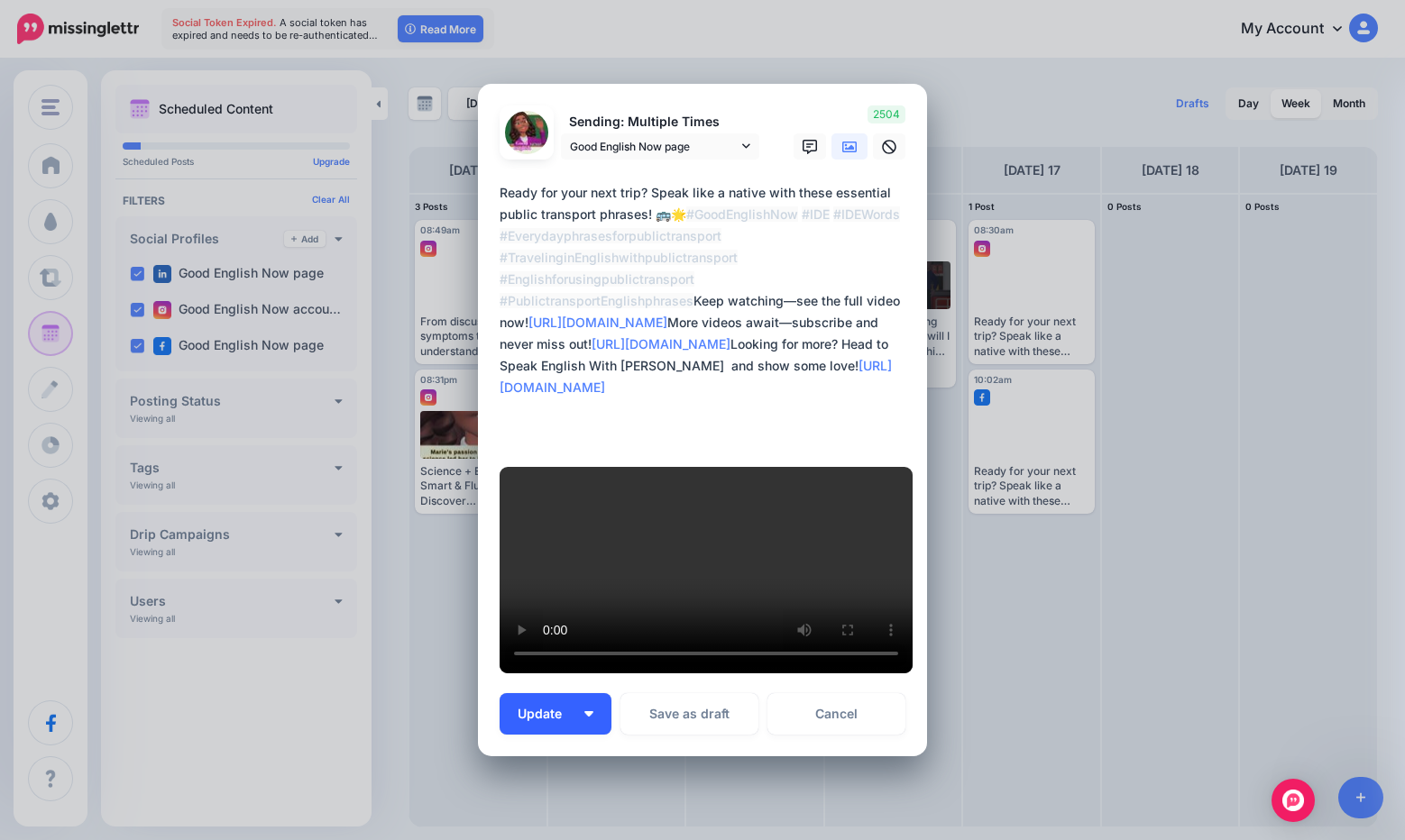
click at [573, 693] on button "Update" at bounding box center [556, 714] width 112 height 41
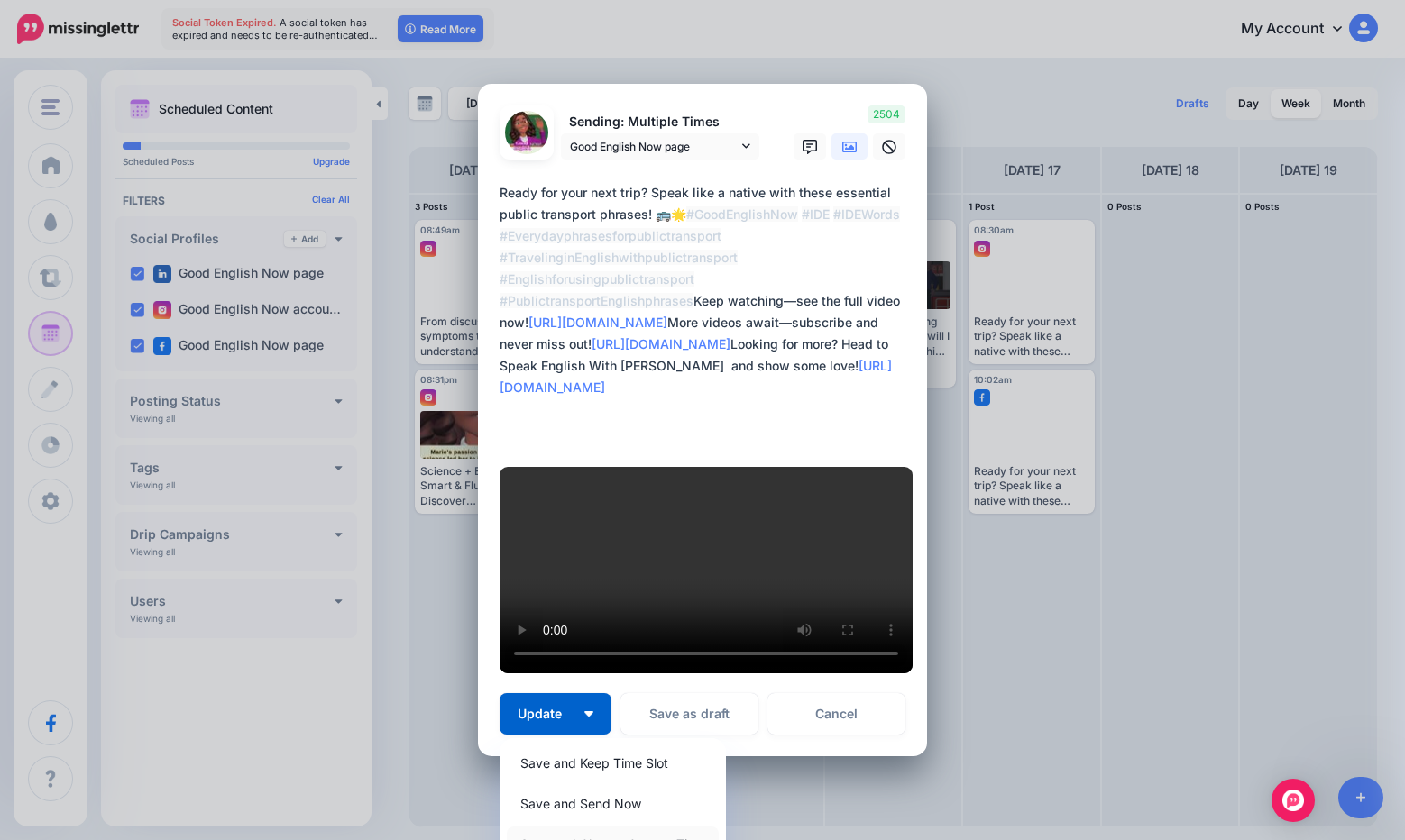
click at [629, 826] on link "Save and Choose Custom Time" at bounding box center [612, 844] width 212 height 35
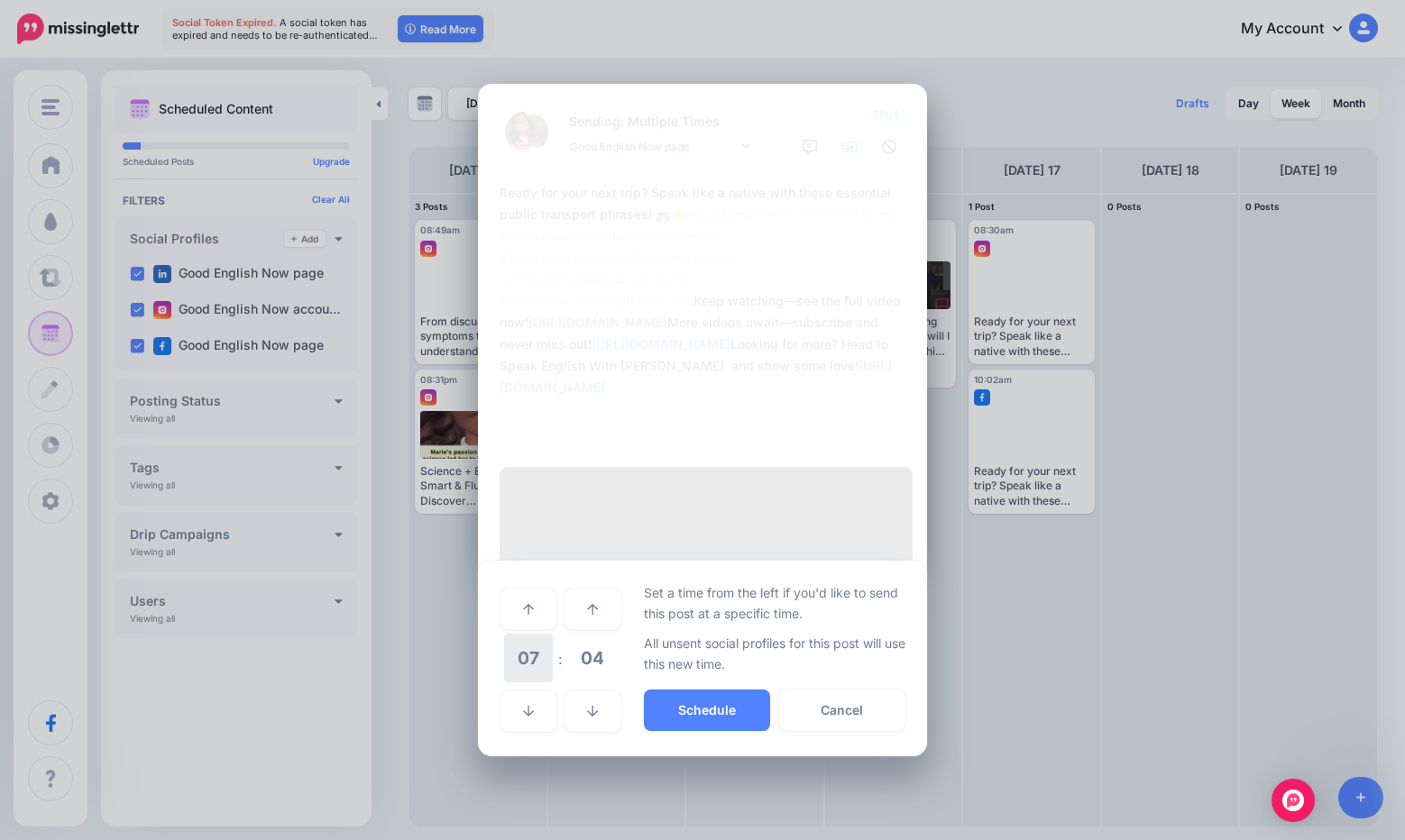
click at [539, 634] on span "07" at bounding box center [528, 658] width 49 height 49
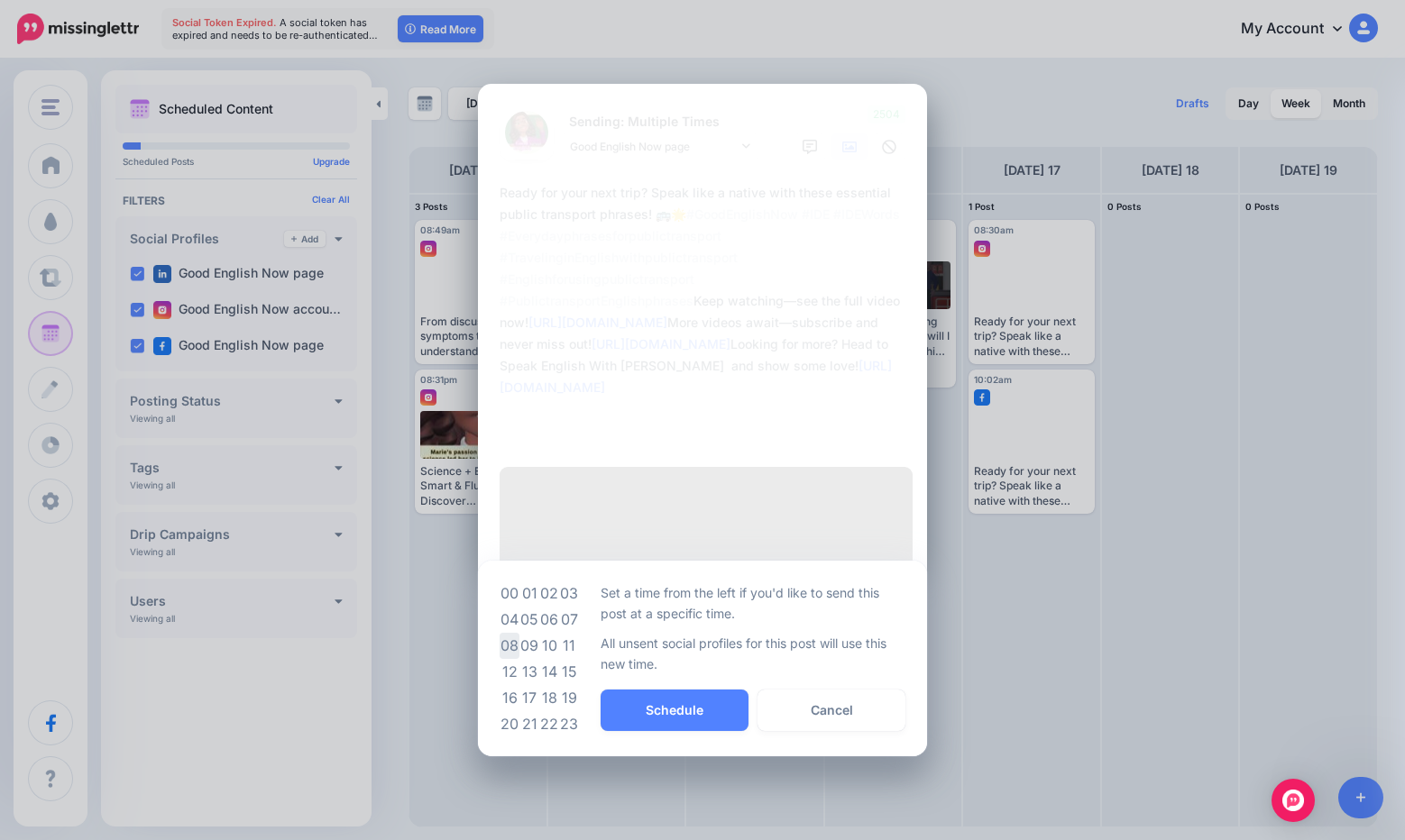
click at [519, 633] on td "08" at bounding box center [510, 645] width 20 height 26
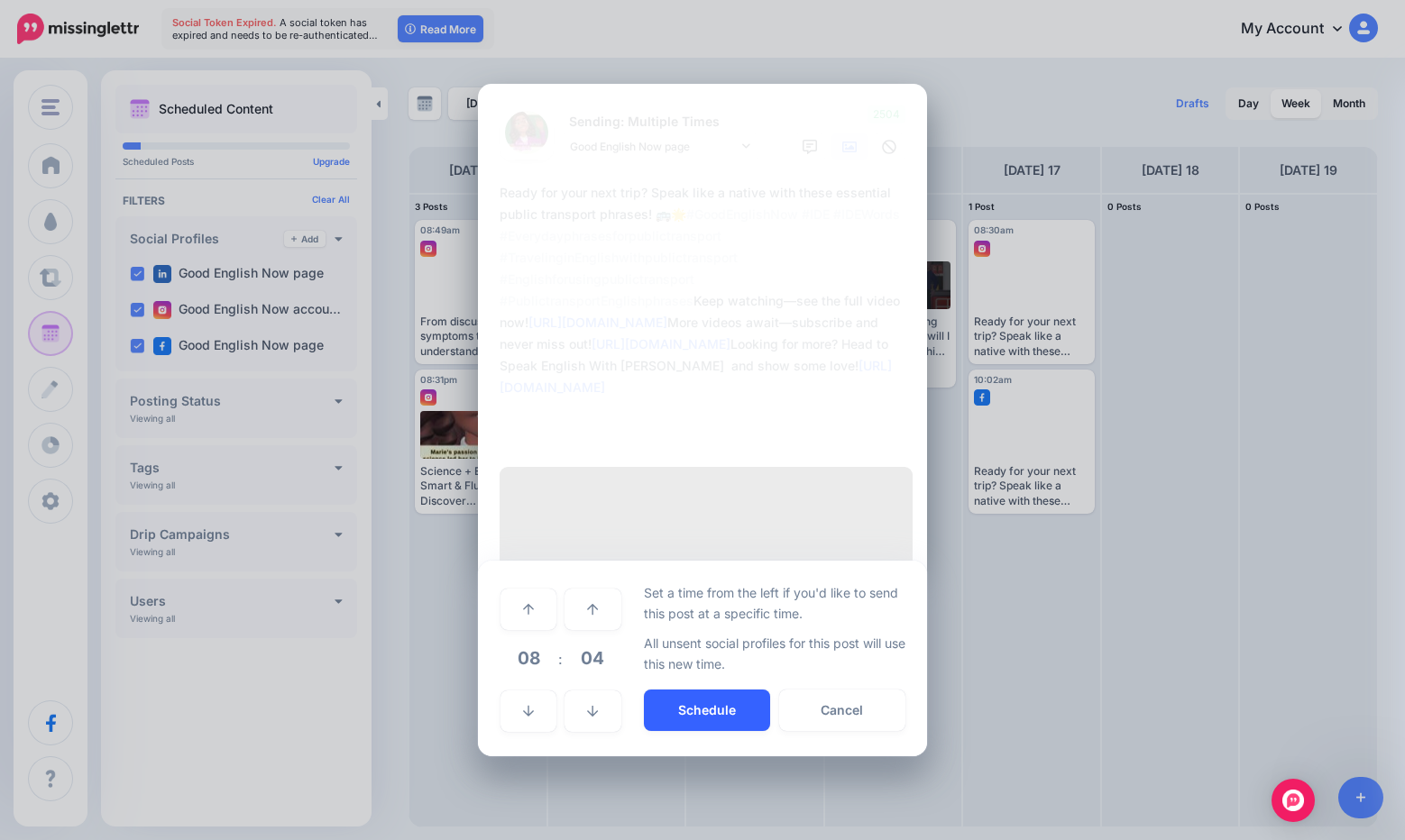
click at [676, 689] on button "Schedule" at bounding box center [706, 710] width 126 height 41
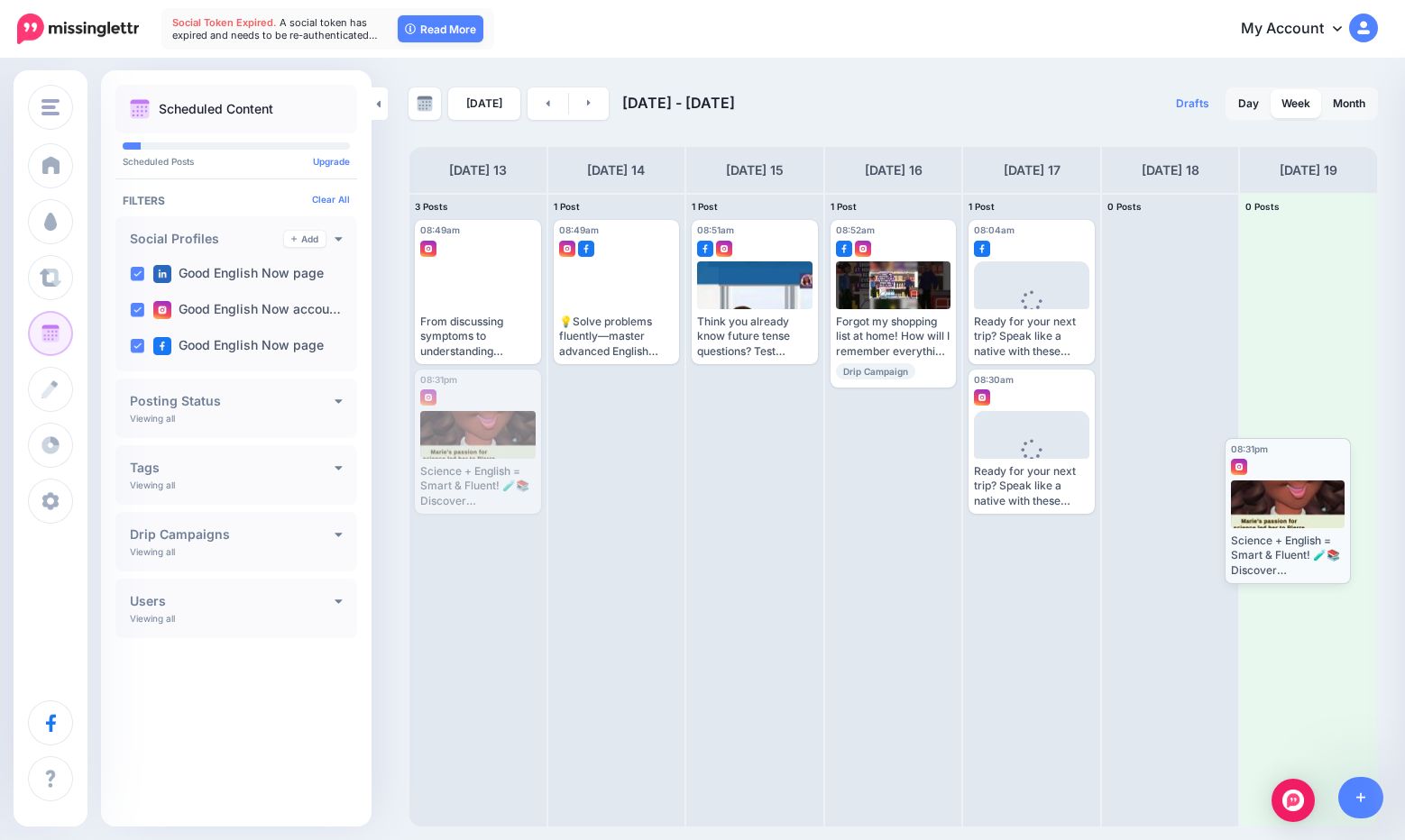
drag, startPoint x: 490, startPoint y: 412, endPoint x: 1300, endPoint y: 480, distance: 812.8
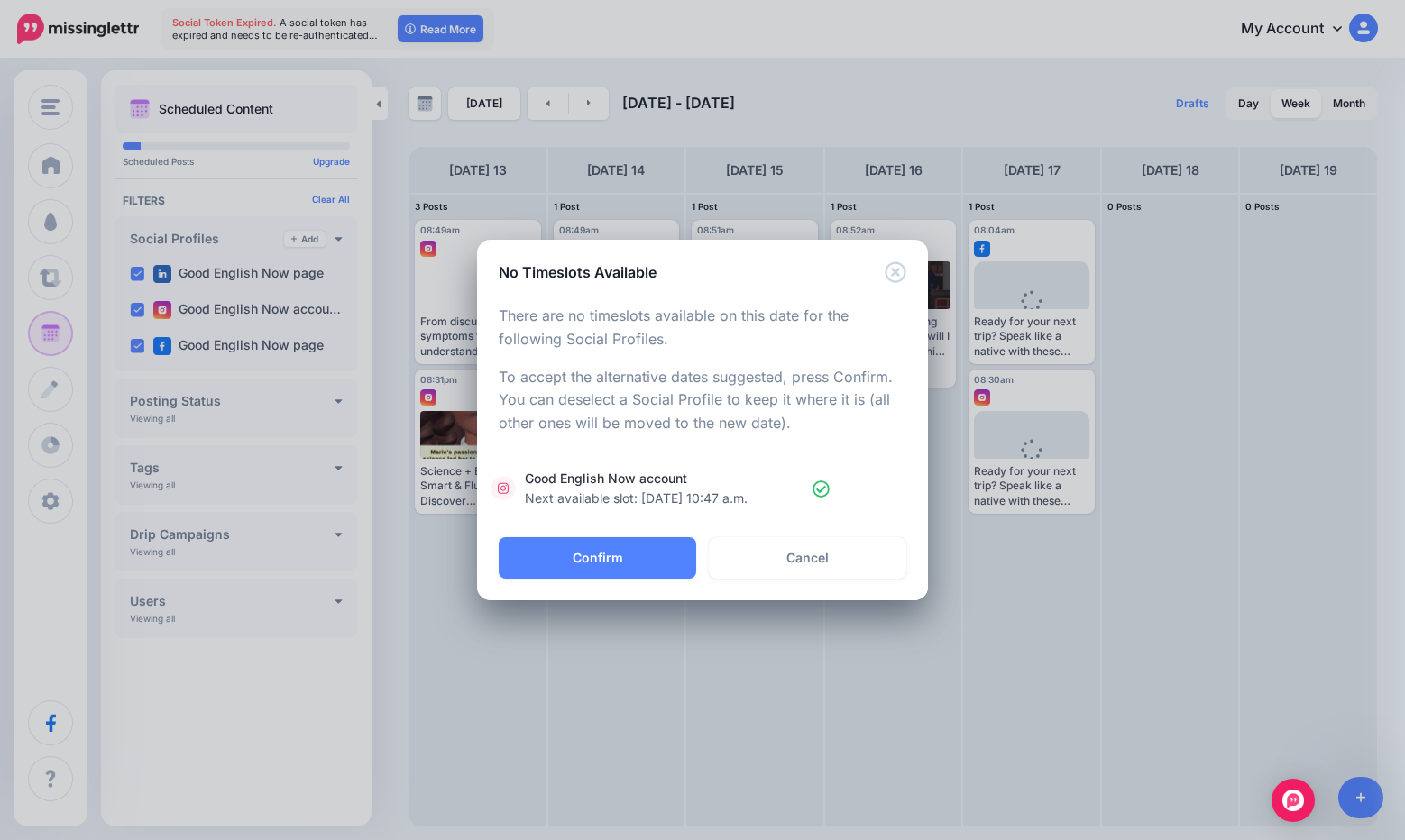
click at [644, 549] on button "Confirm" at bounding box center [598, 557] width 198 height 41
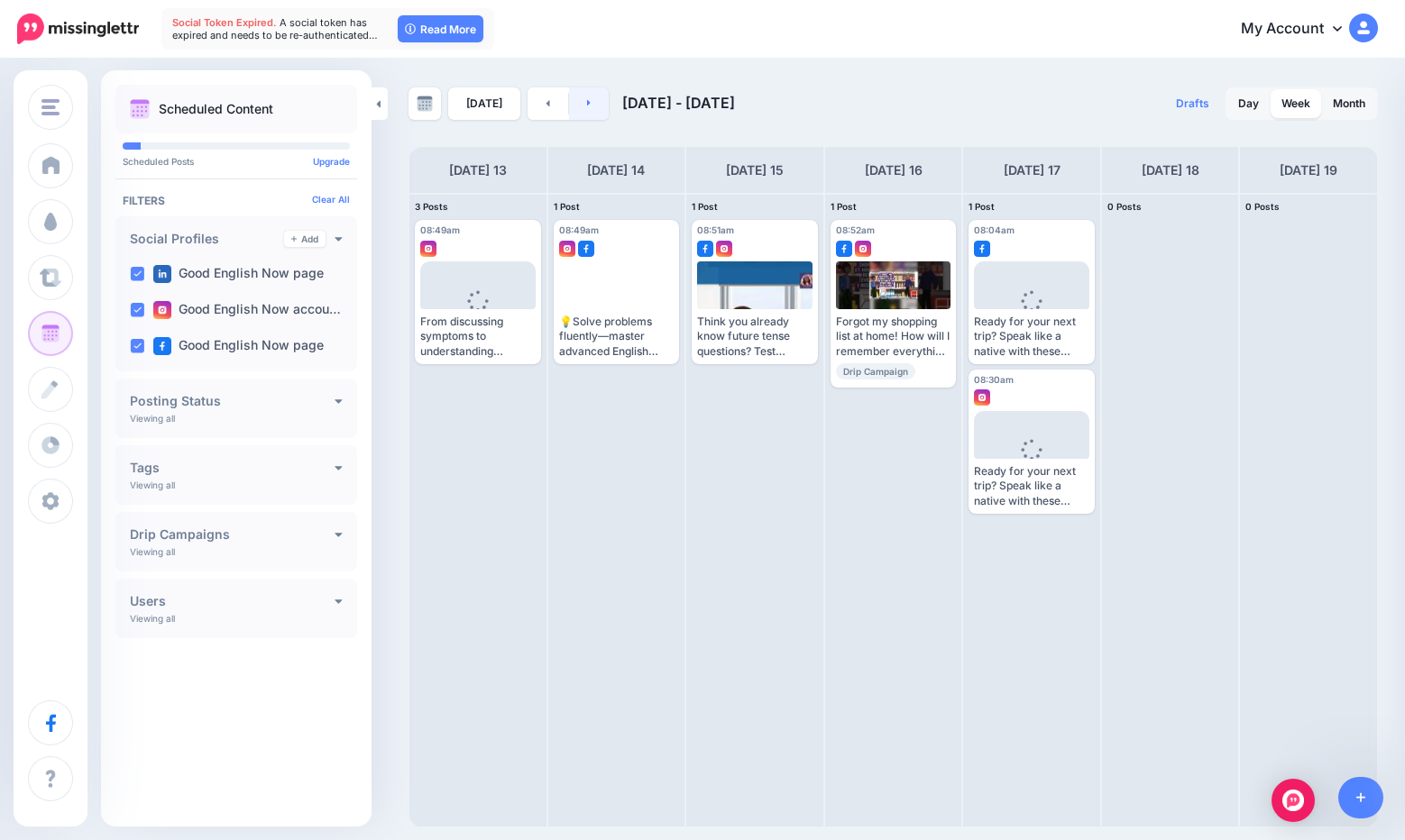
click at [586, 109] on link at bounding box center [589, 103] width 40 height 32
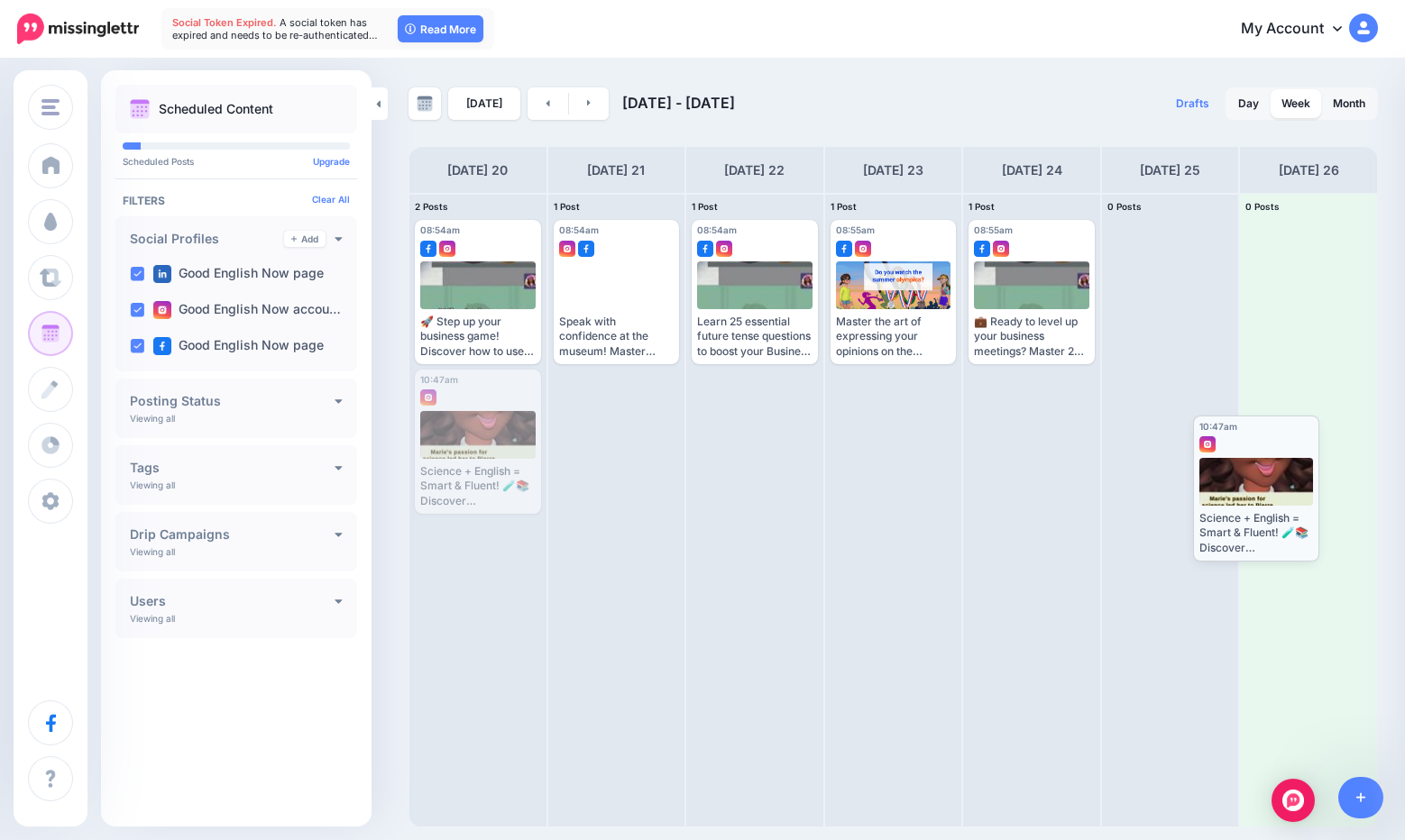
drag, startPoint x: 477, startPoint y: 436, endPoint x: 1255, endPoint y: 482, distance: 779.4
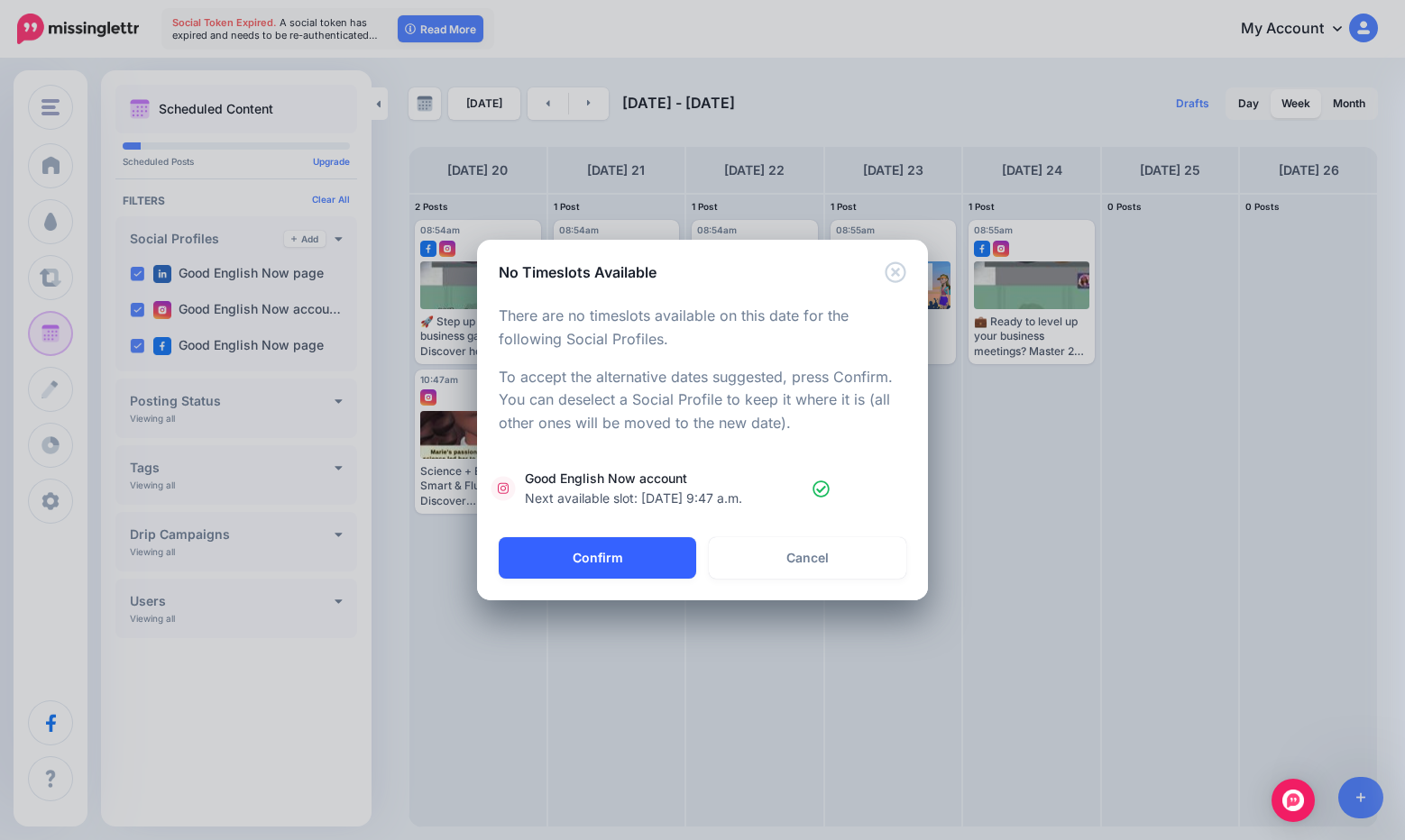
click at [601, 569] on button "Confirm" at bounding box center [598, 557] width 198 height 41
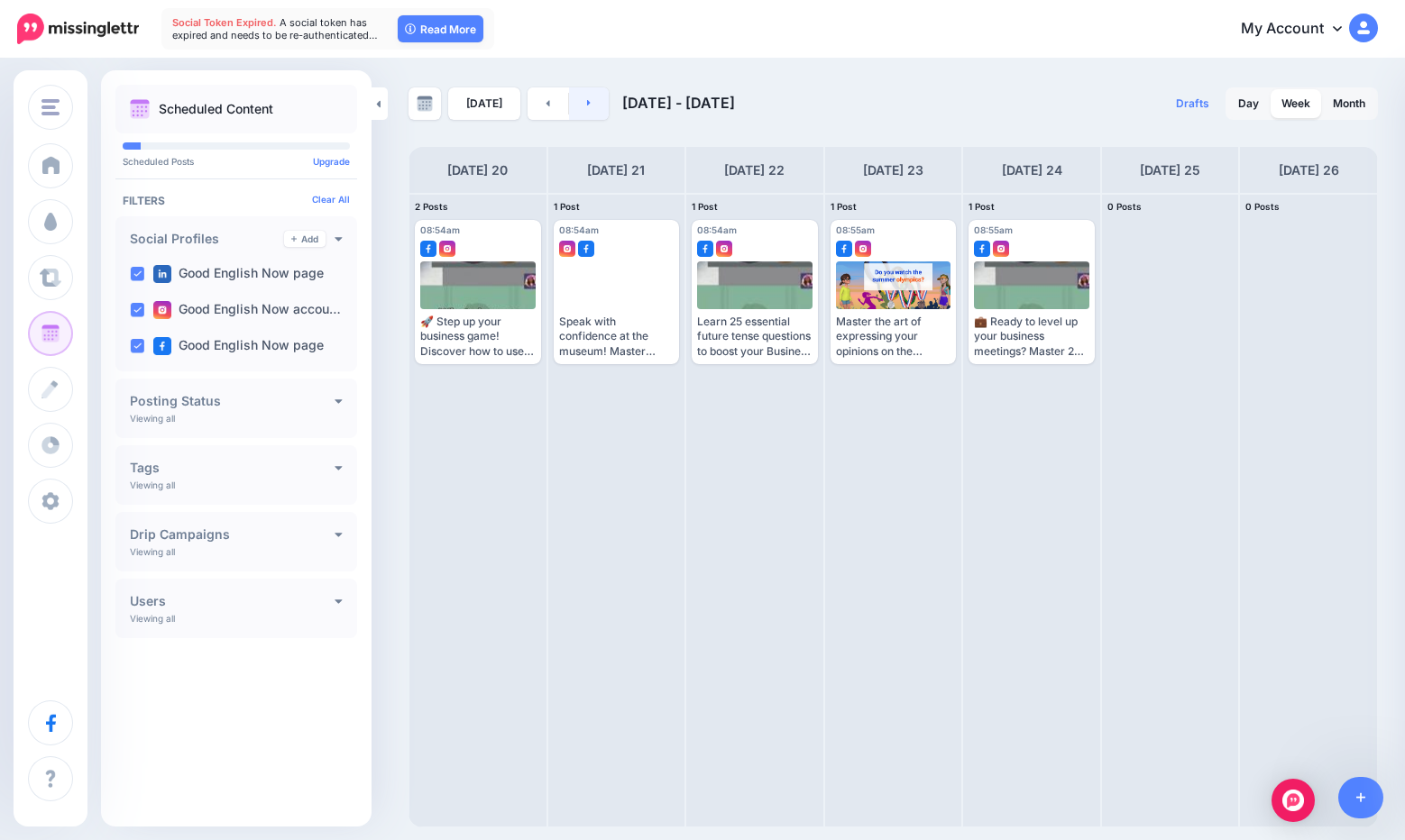
click at [578, 97] on link at bounding box center [589, 103] width 40 height 32
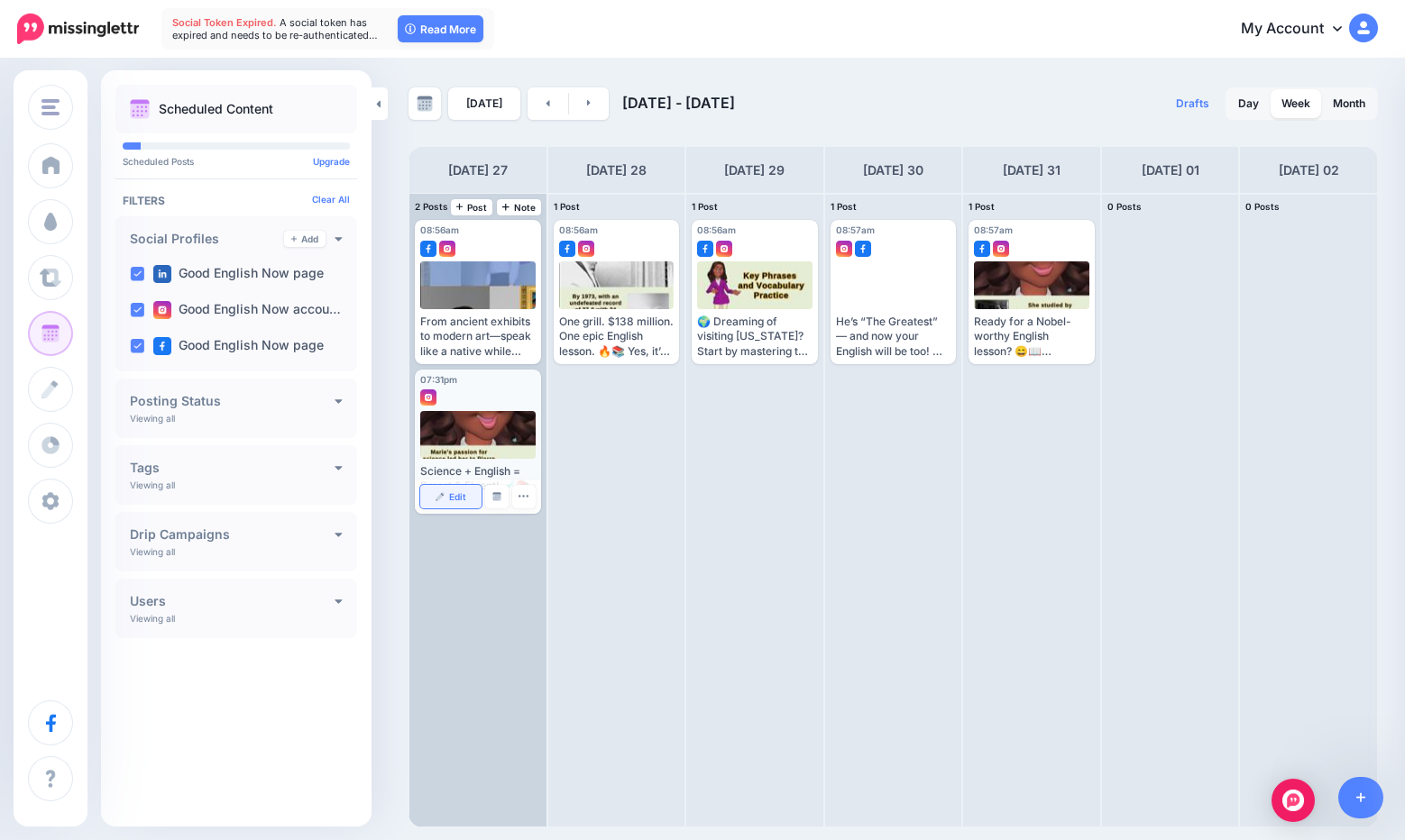
click at [455, 498] on span "Edit" at bounding box center [458, 496] width 18 height 9
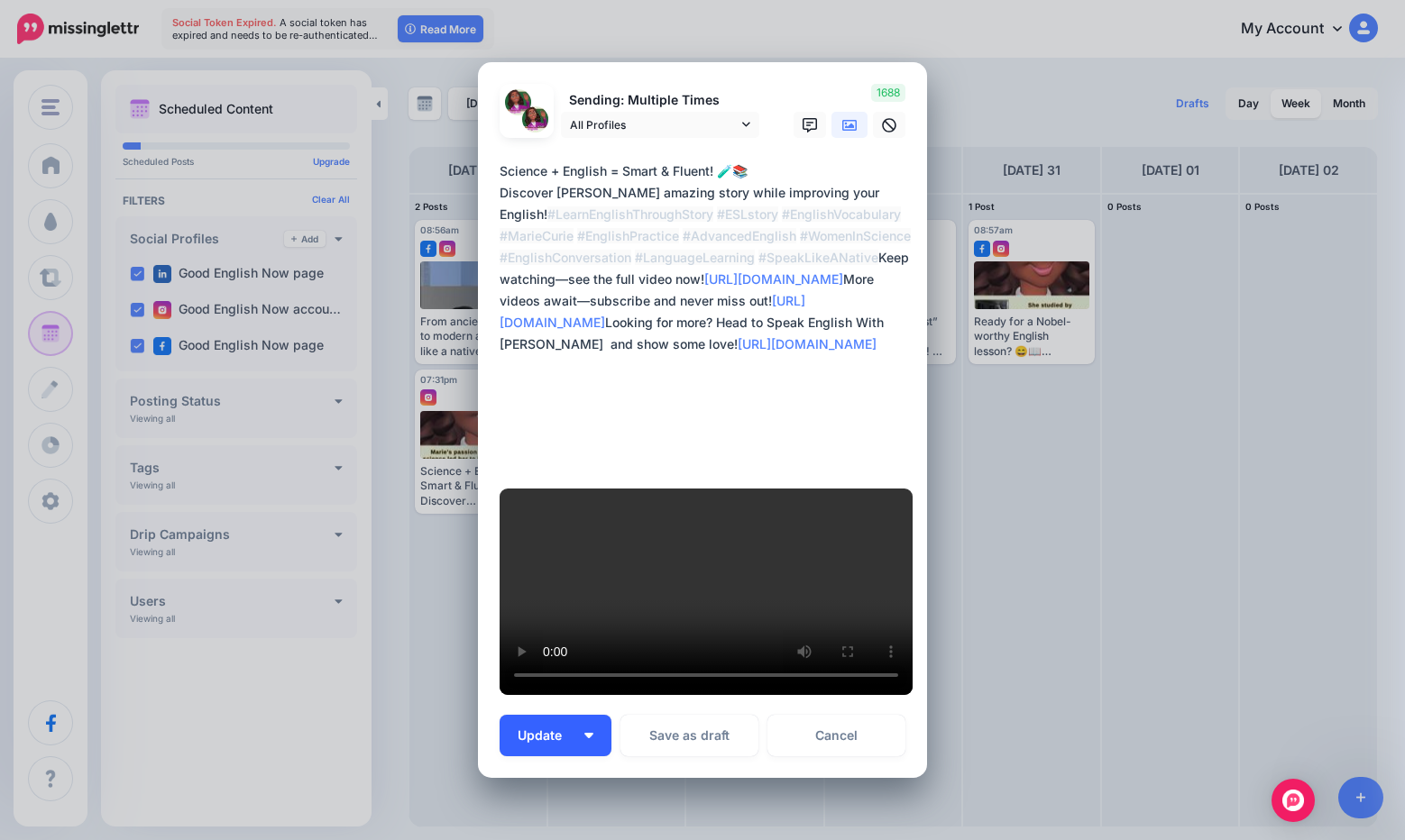
click at [573, 715] on button "Update" at bounding box center [556, 735] width 112 height 41
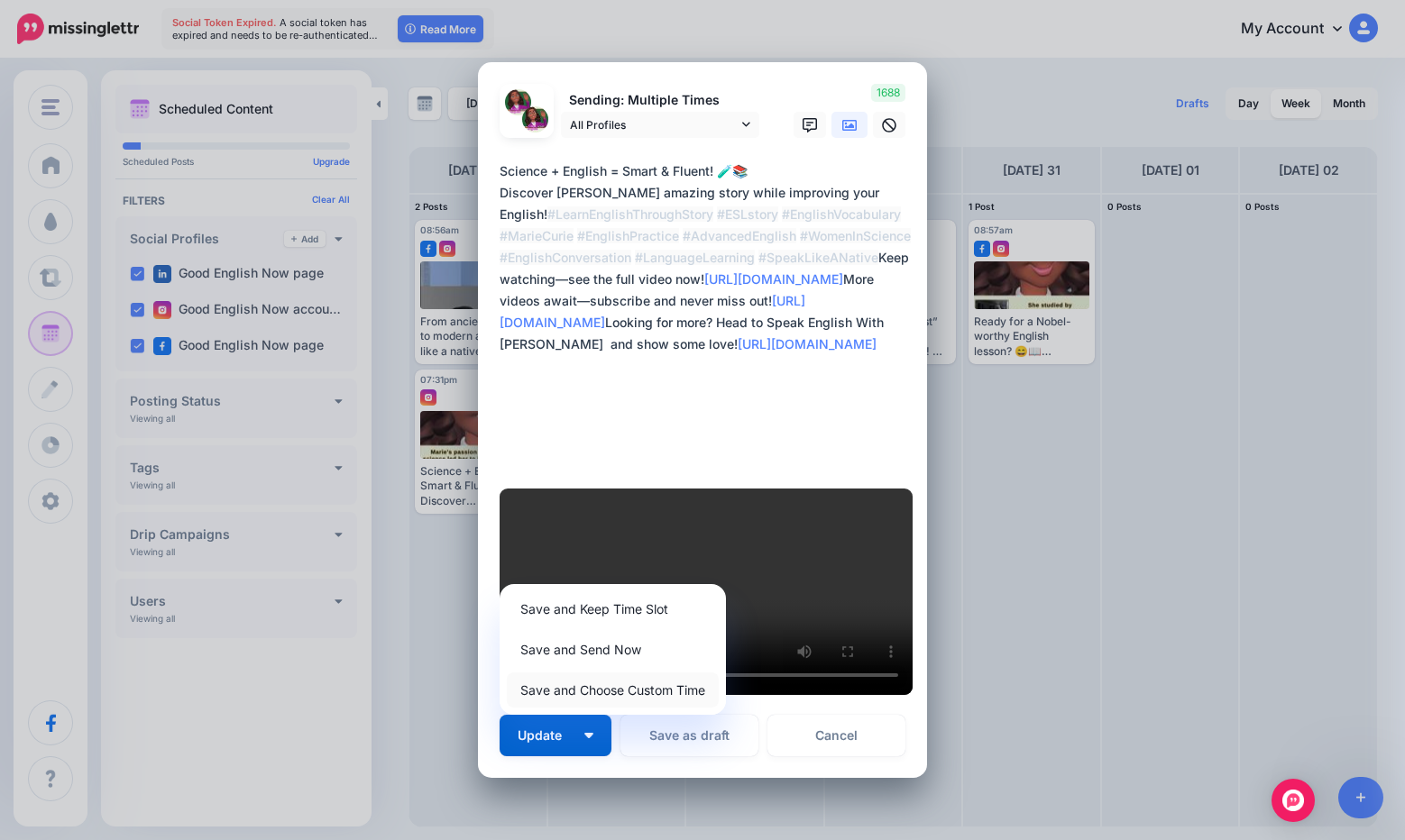
click at [594, 673] on link "Save and Choose Custom Time" at bounding box center [612, 690] width 212 height 35
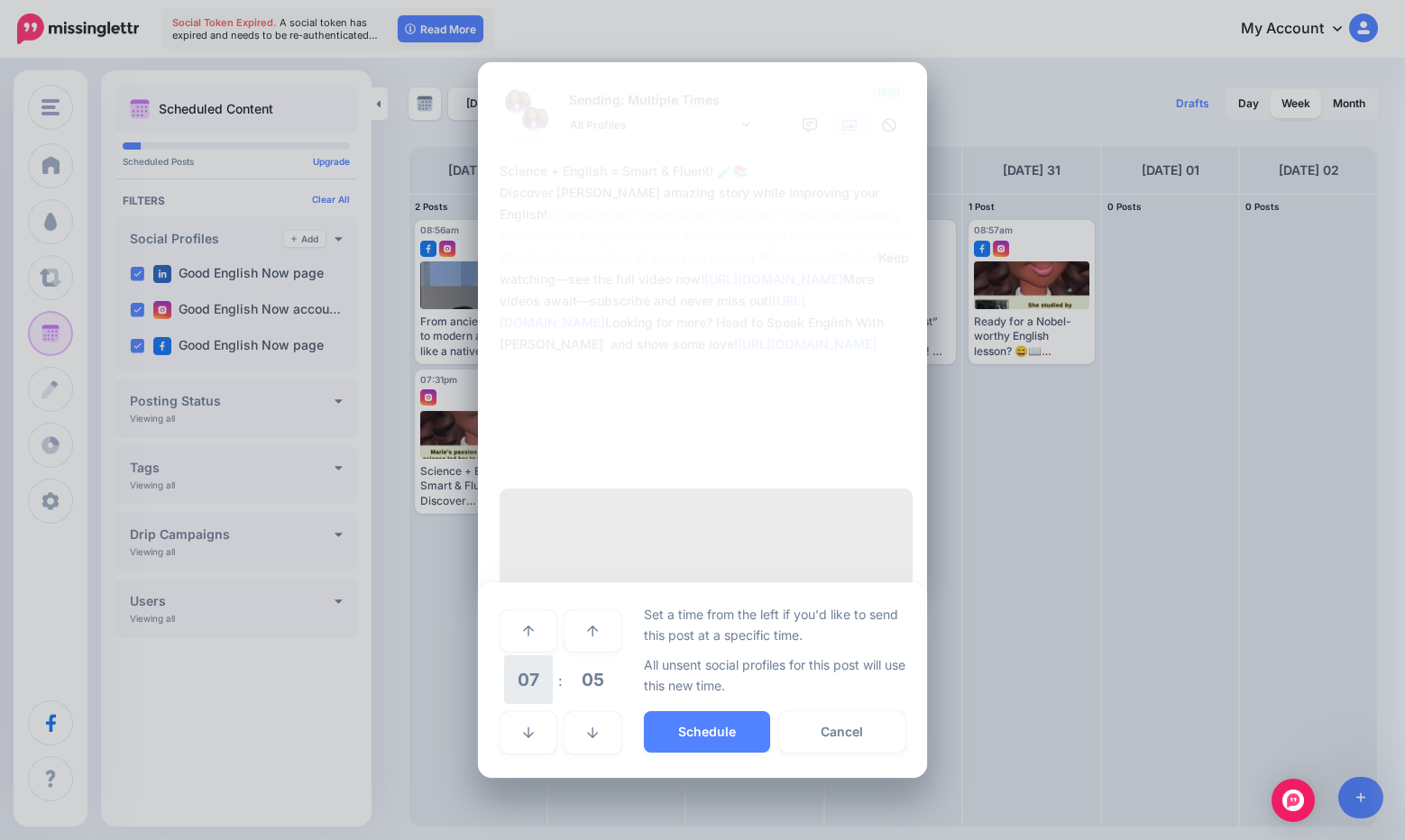
click at [541, 655] on span "07" at bounding box center [528, 680] width 49 height 49
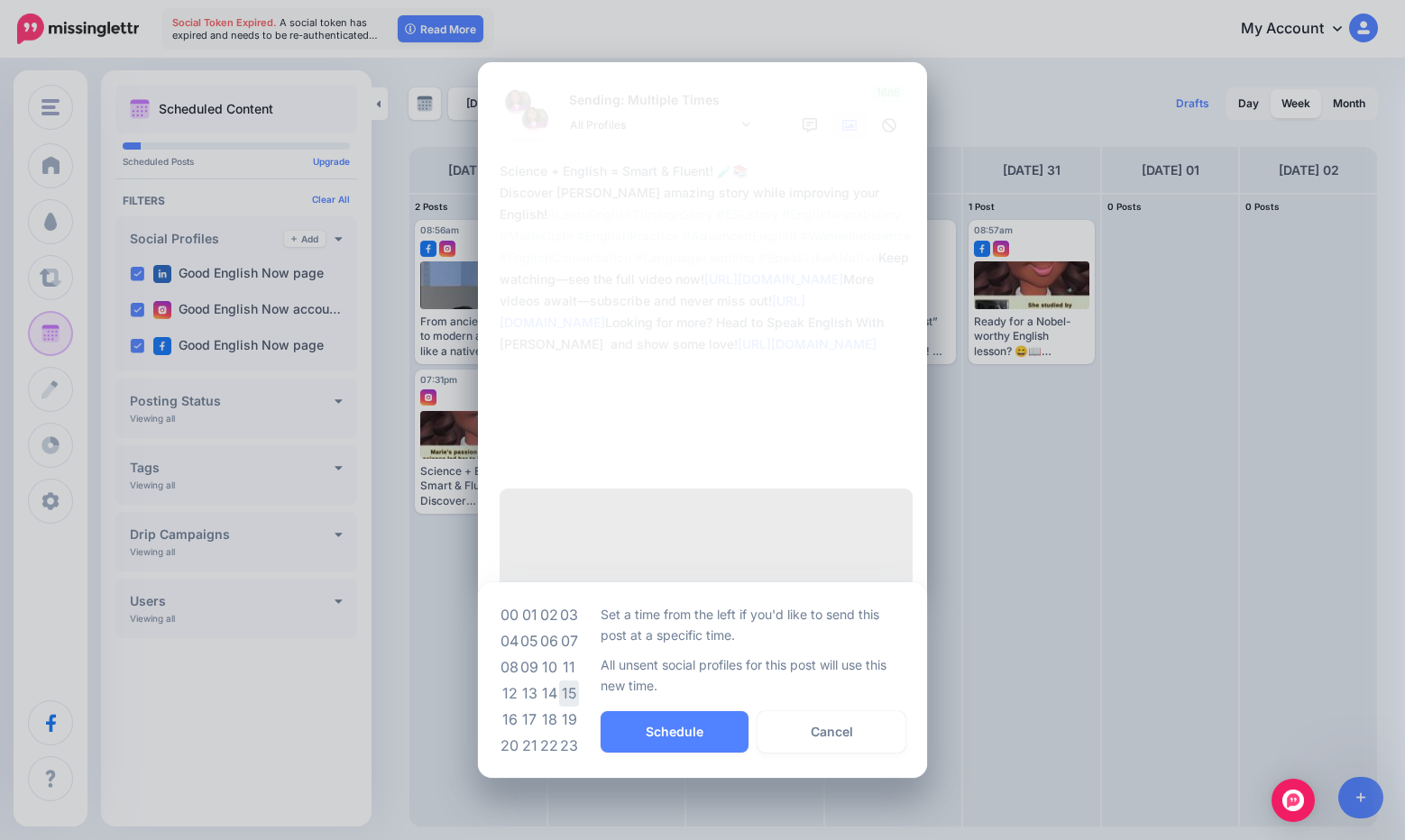
click at [570, 681] on td "15" at bounding box center [569, 693] width 20 height 26
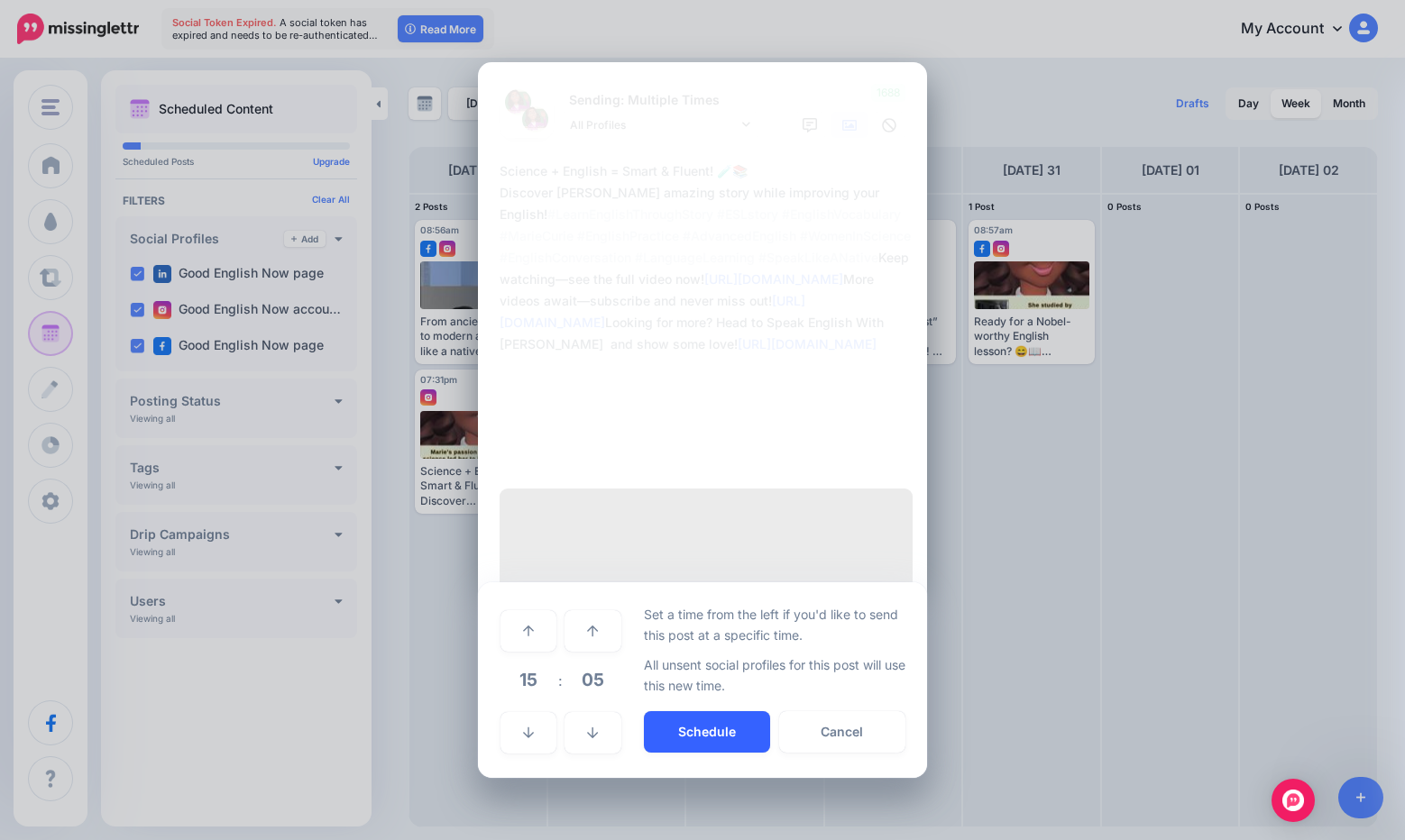
click at [700, 711] on button "Schedule" at bounding box center [706, 731] width 126 height 41
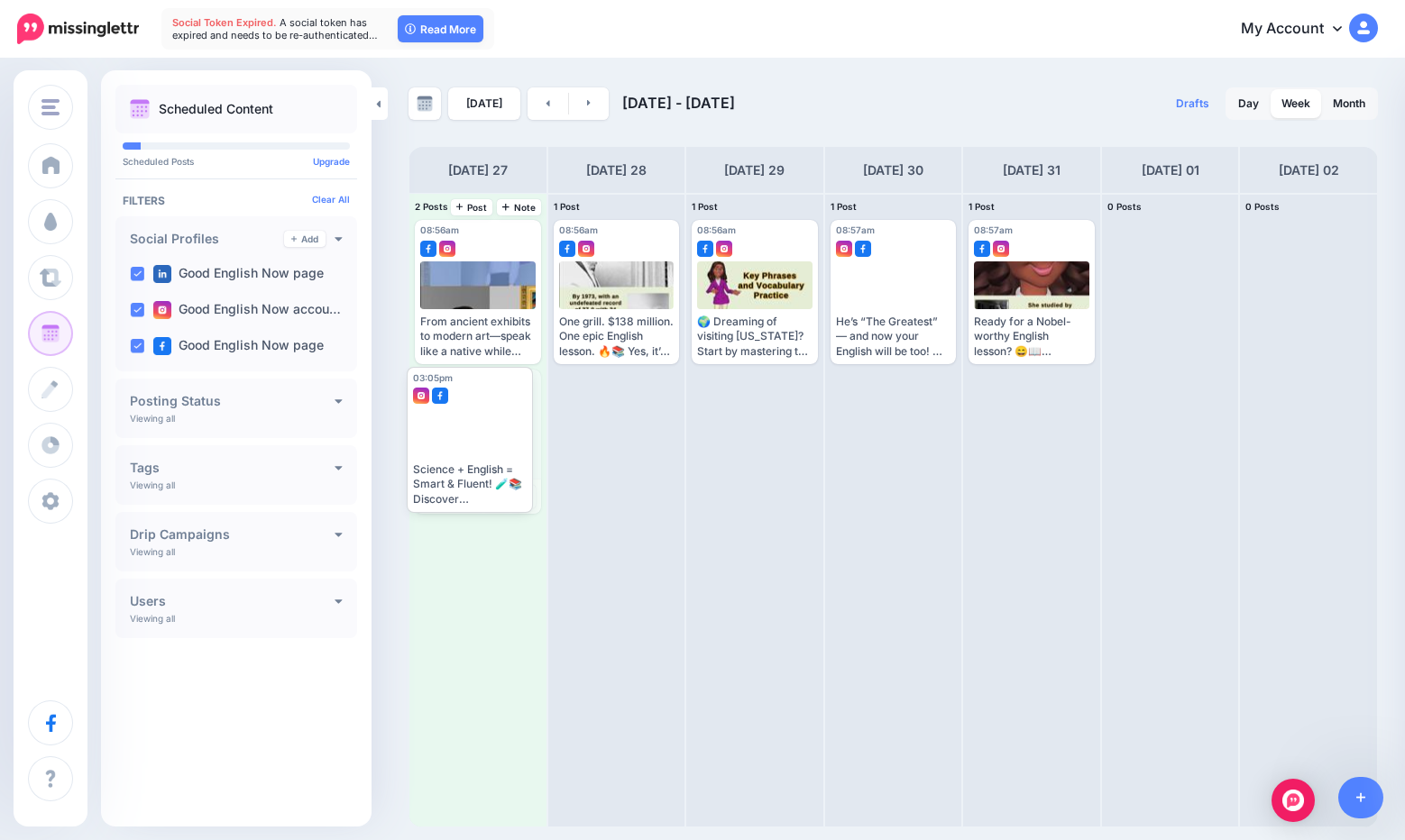
drag, startPoint x: 468, startPoint y: 451, endPoint x: 486, endPoint y: 459, distance: 19.7
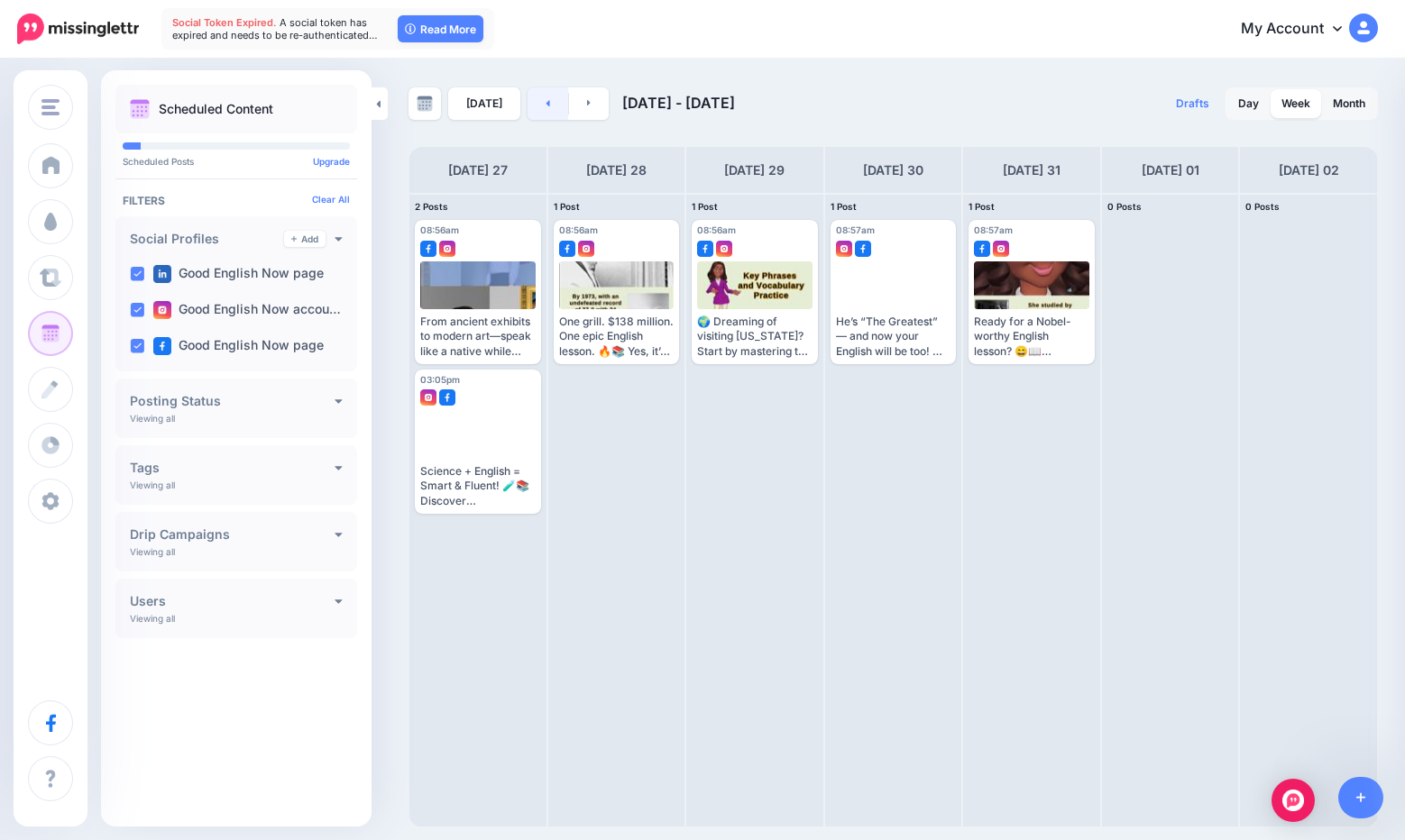
click at [533, 107] on link at bounding box center [547, 103] width 40 height 32
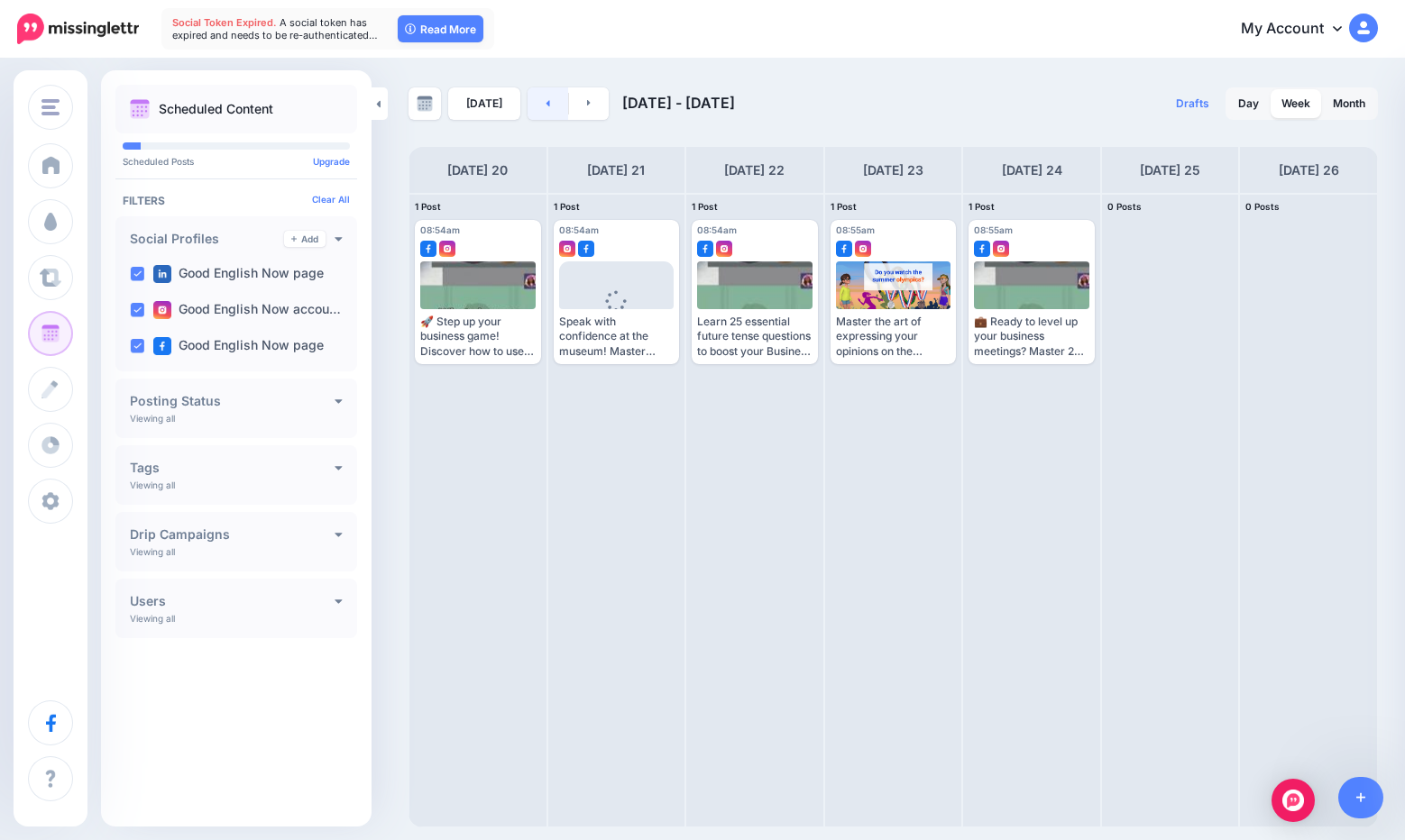
click at [533, 107] on link at bounding box center [547, 103] width 40 height 32
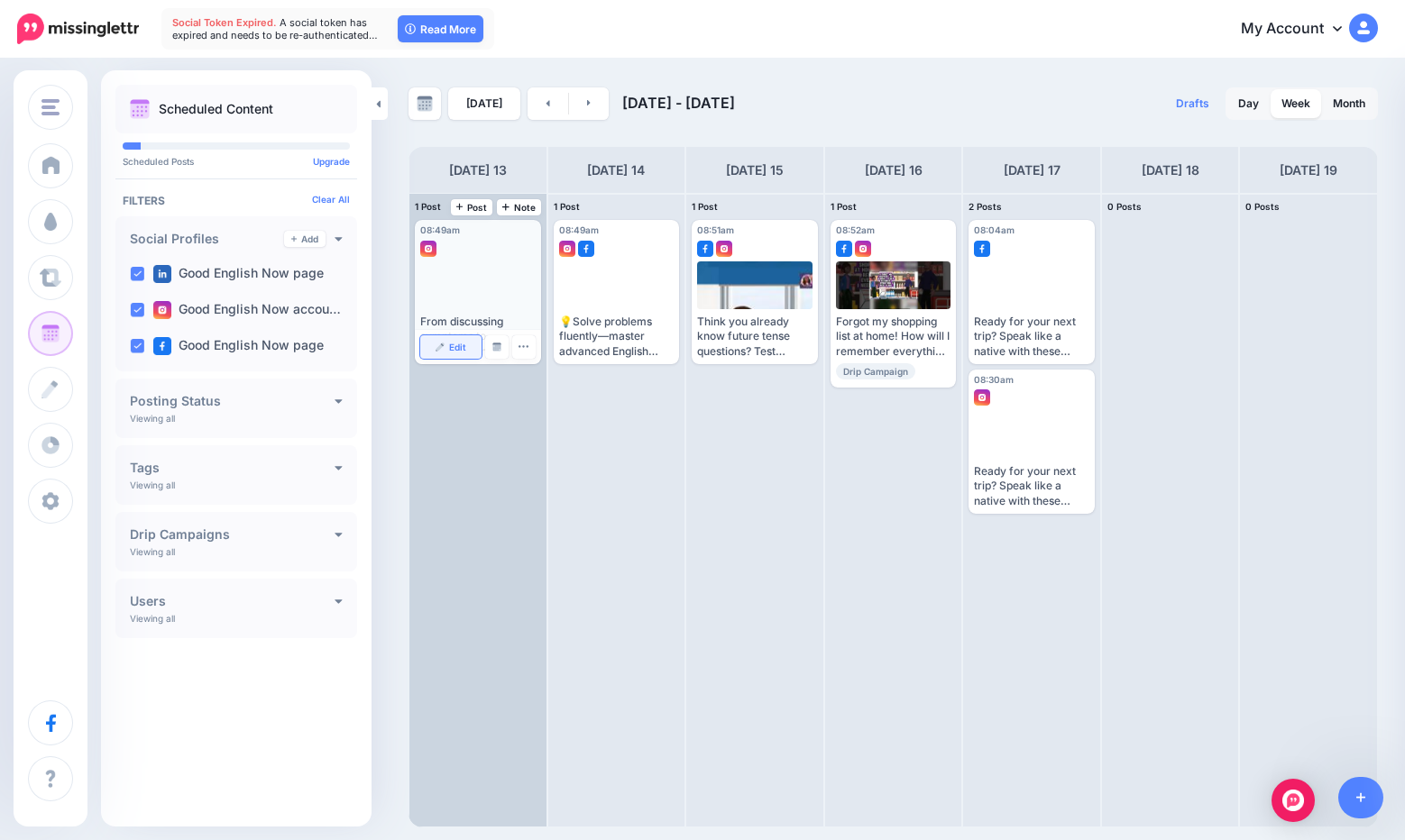
click at [459, 351] on span "Edit" at bounding box center [458, 346] width 18 height 9
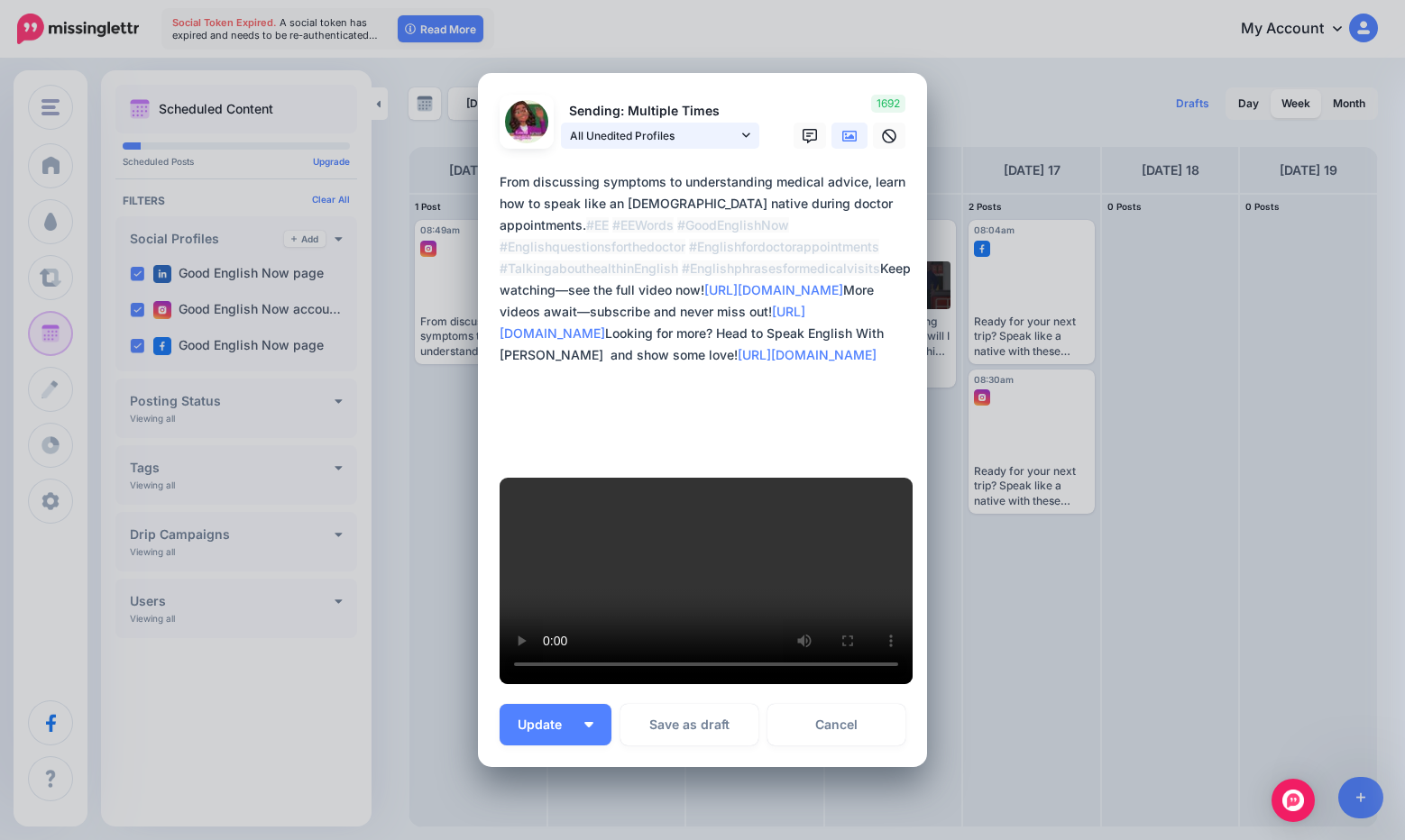
click at [673, 145] on span "All Unedited Profiles" at bounding box center [654, 135] width 167 height 19
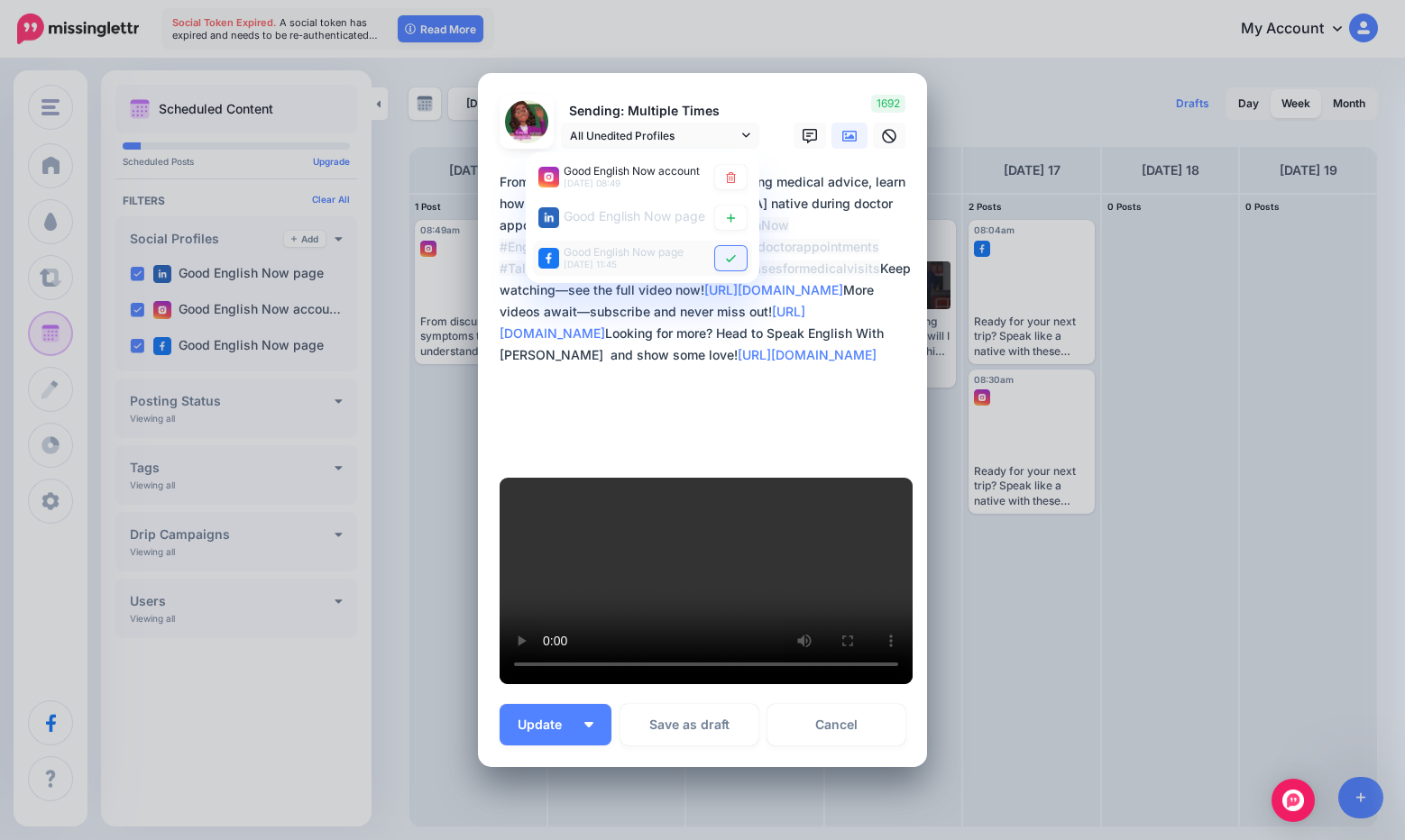
click at [724, 264] on icon at bounding box center [731, 258] width 14 height 11
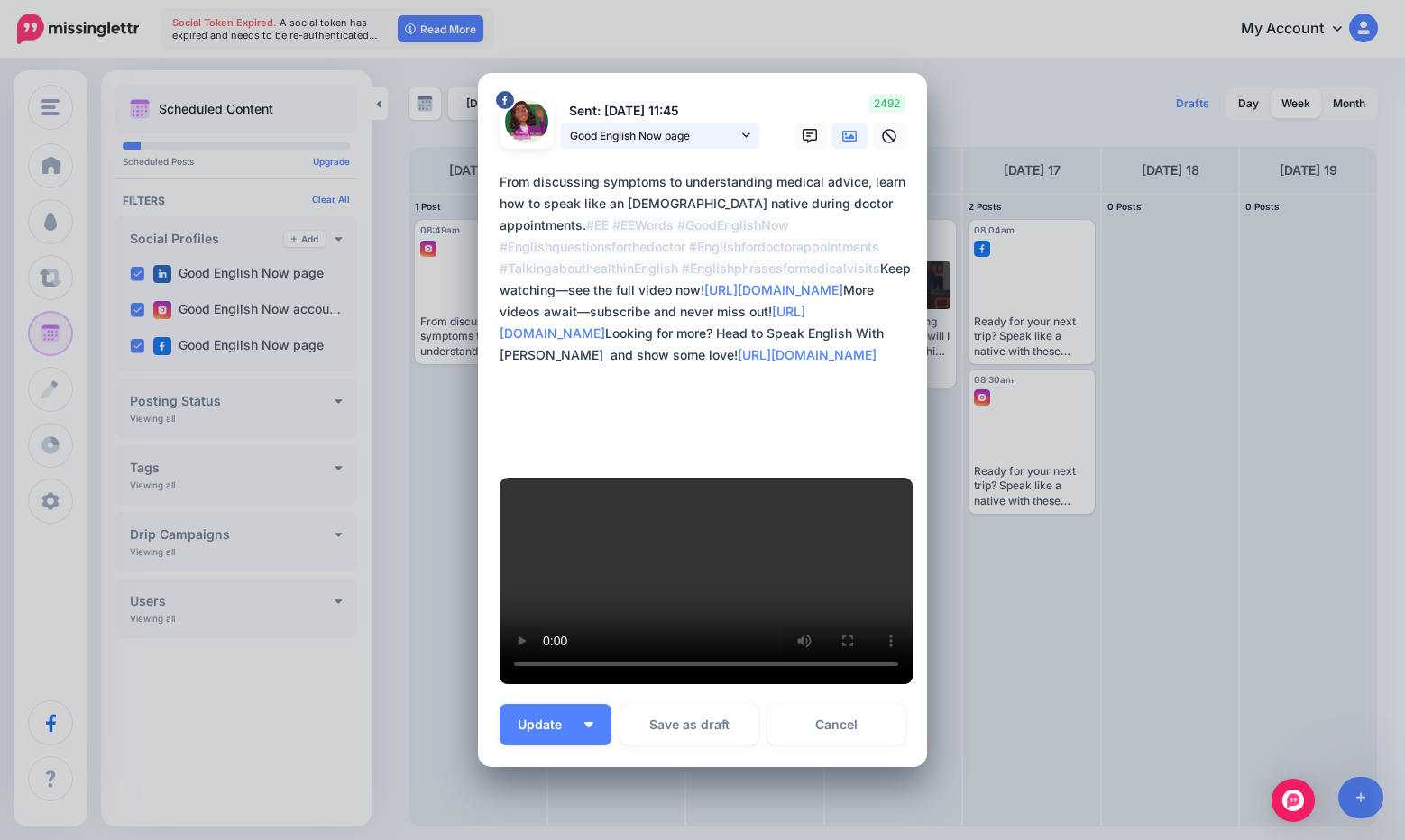
click at [707, 149] on link "Good English Now page" at bounding box center [659, 135] width 199 height 26
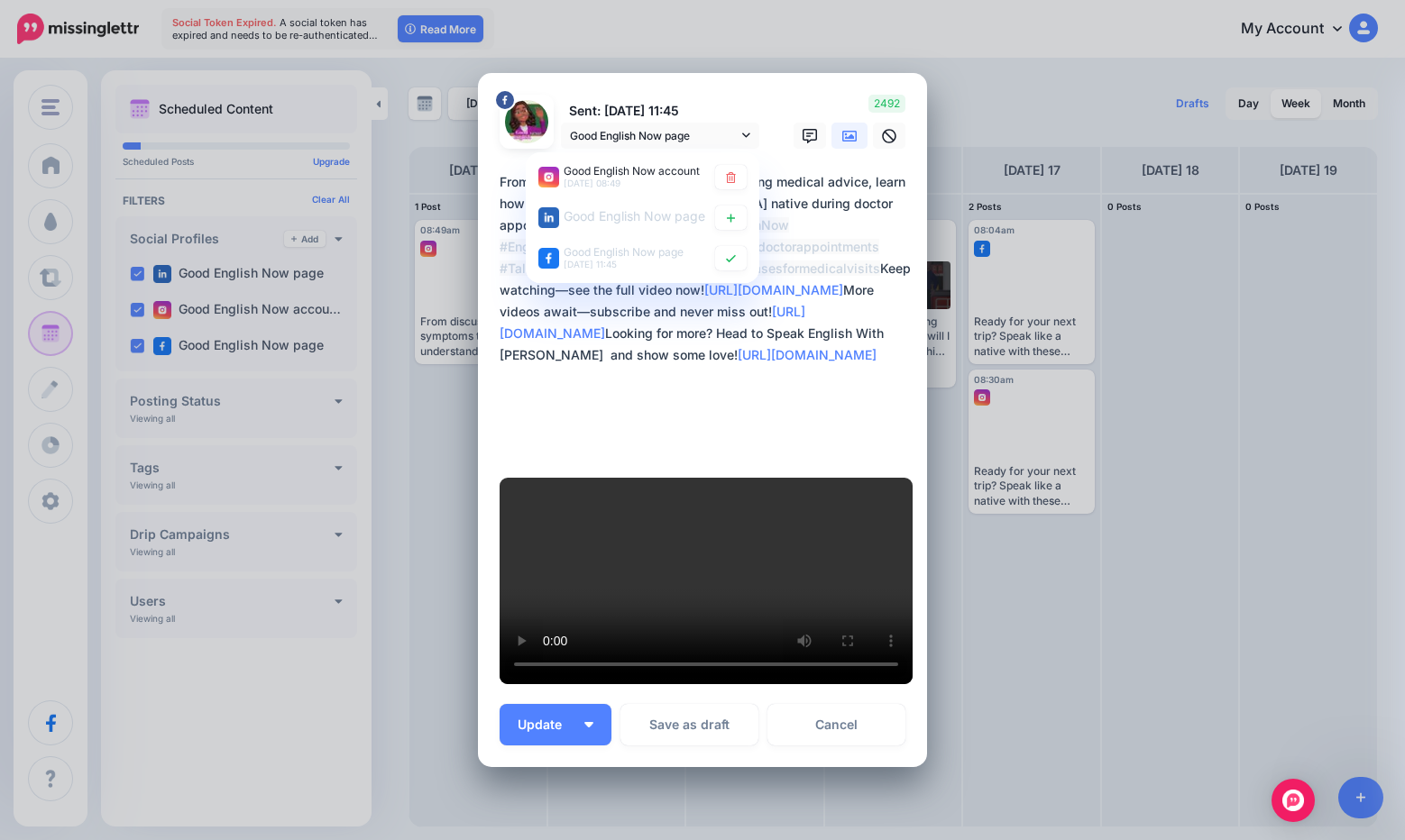
click at [734, 271] on link at bounding box center [731, 258] width 31 height 24
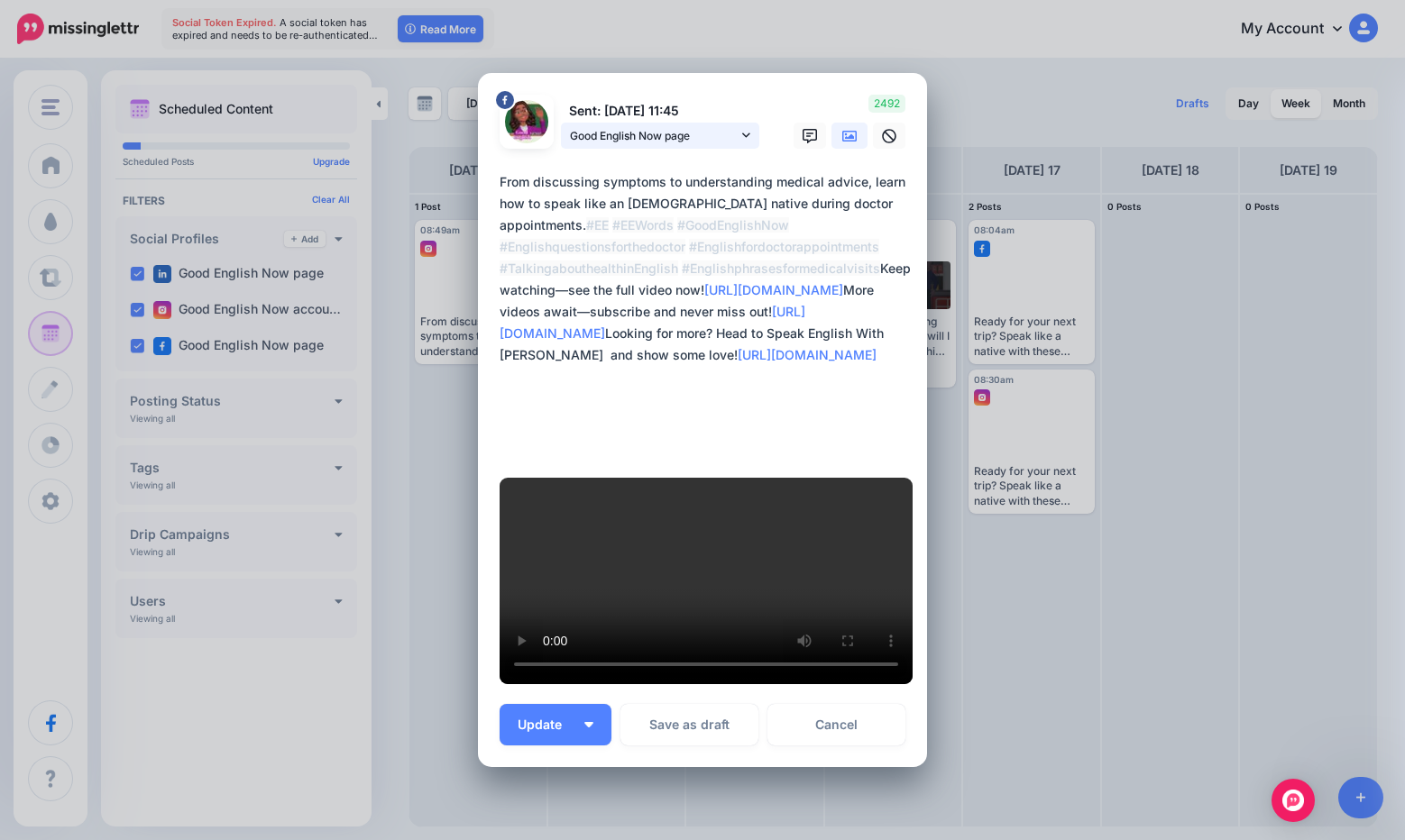
click at [645, 145] on span "Good English Now page" at bounding box center [654, 135] width 167 height 19
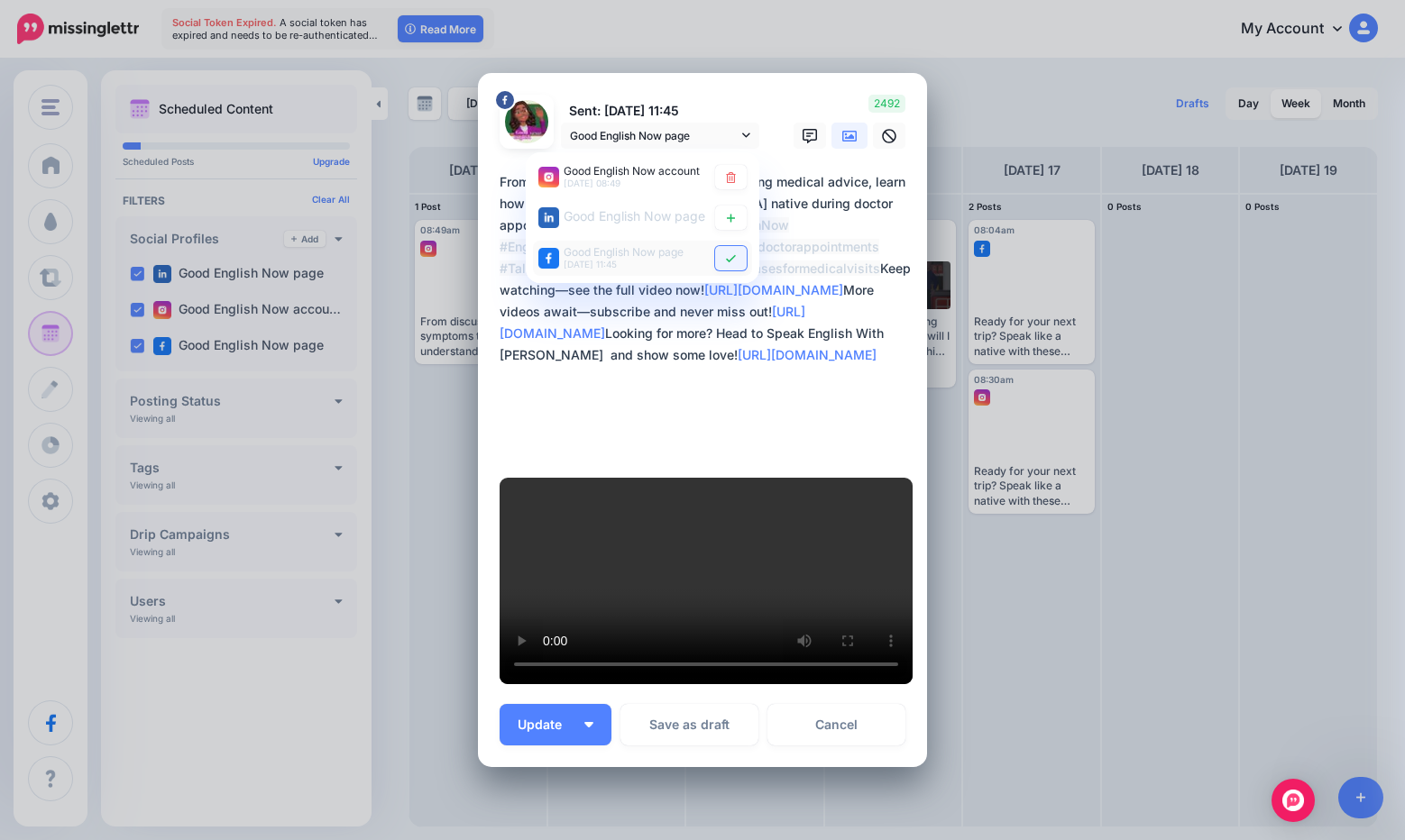
click at [729, 271] on link at bounding box center [731, 258] width 31 height 24
